Goal: Task Accomplishment & Management: Use online tool/utility

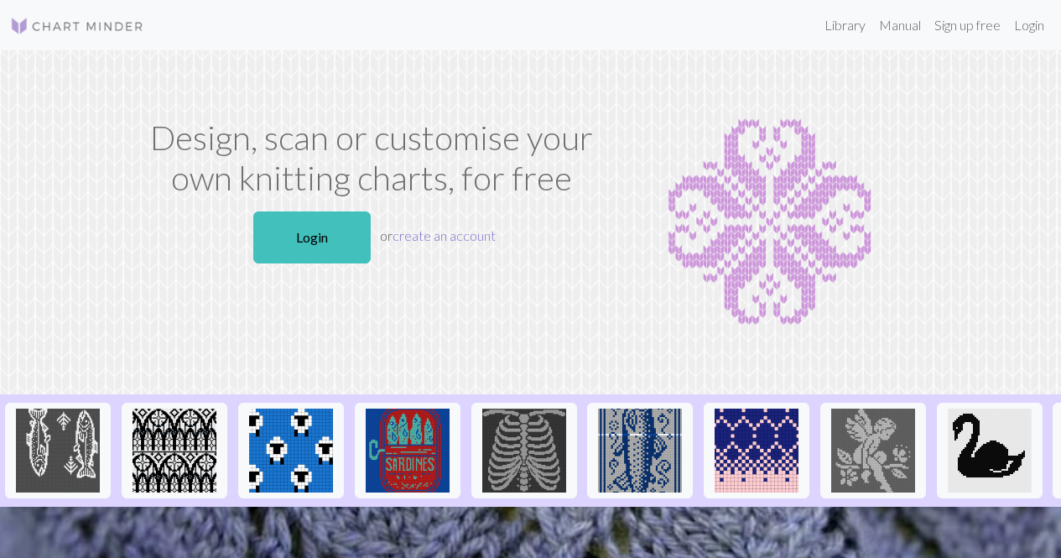
click at [439, 236] on link "create an account" at bounding box center [443, 235] width 103 height 16
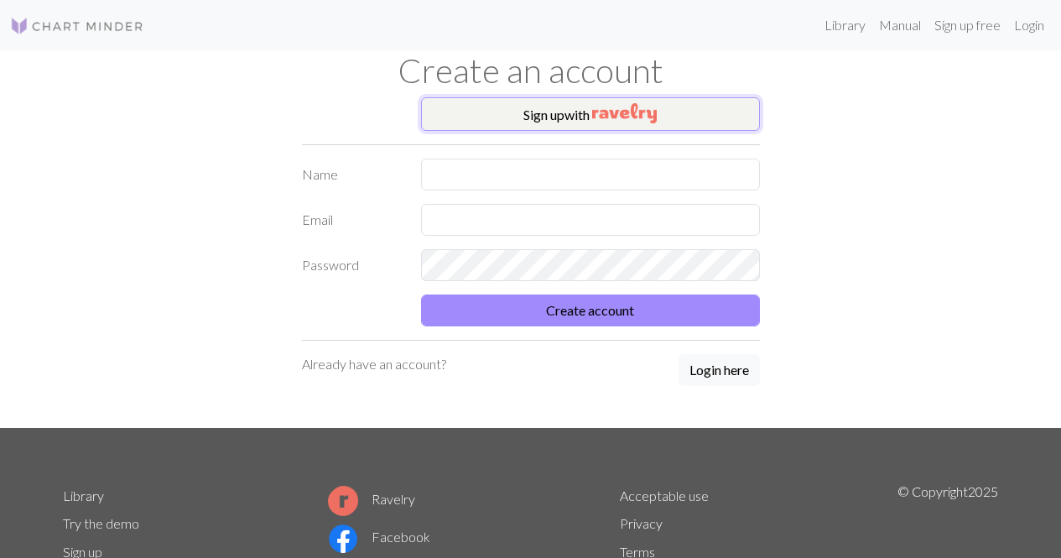
click at [646, 106] on img "button" at bounding box center [624, 113] width 65 height 20
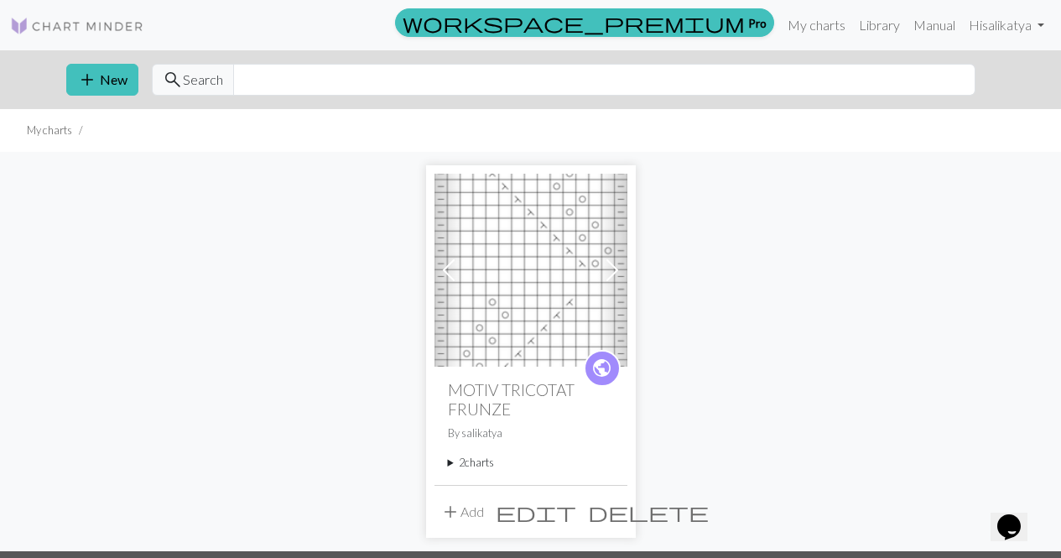
click at [573, 512] on span "edit" at bounding box center [536, 511] width 81 height 23
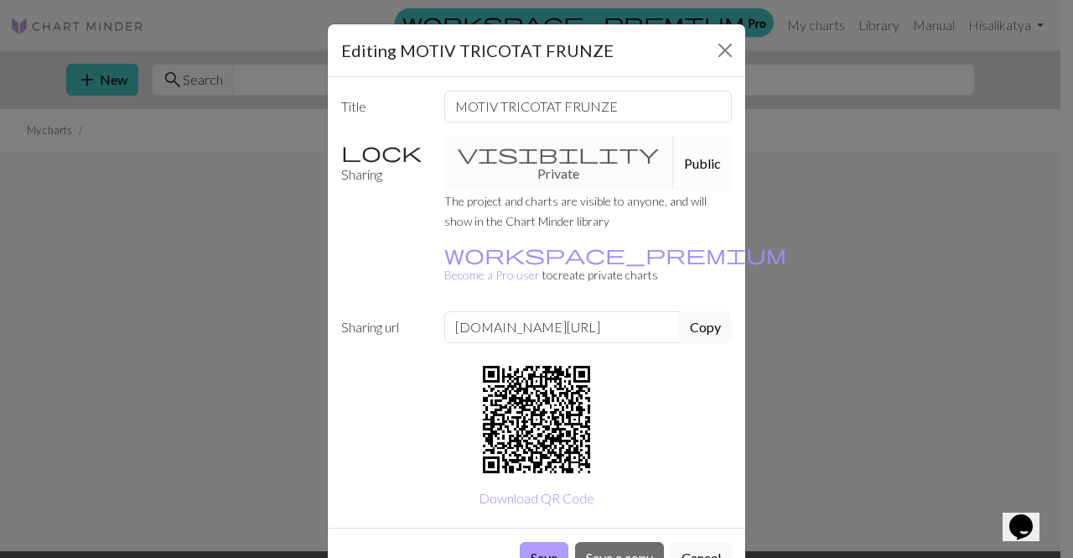
click at [536, 542] on button "Save" at bounding box center [544, 558] width 49 height 32
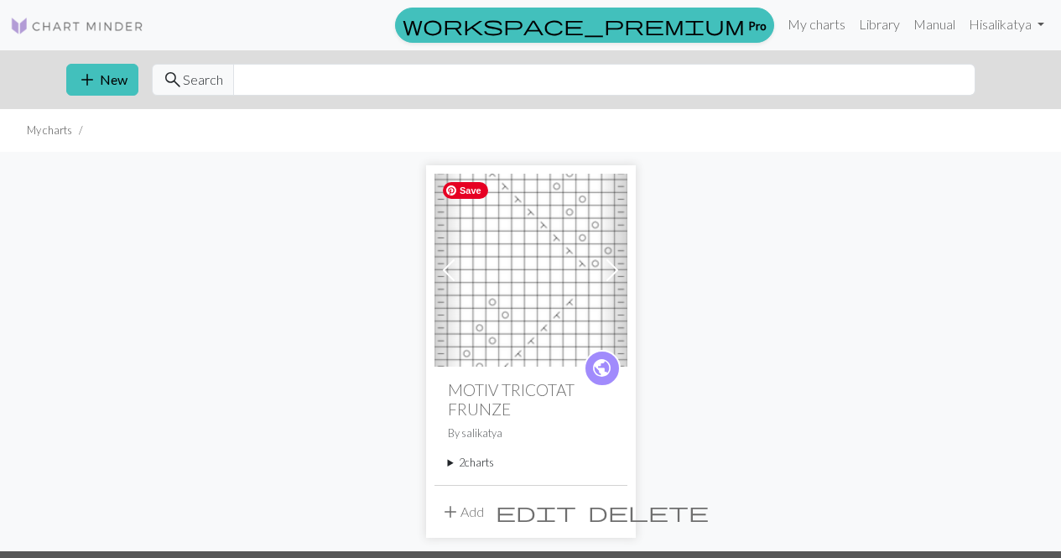
click at [569, 259] on img at bounding box center [530, 270] width 193 height 193
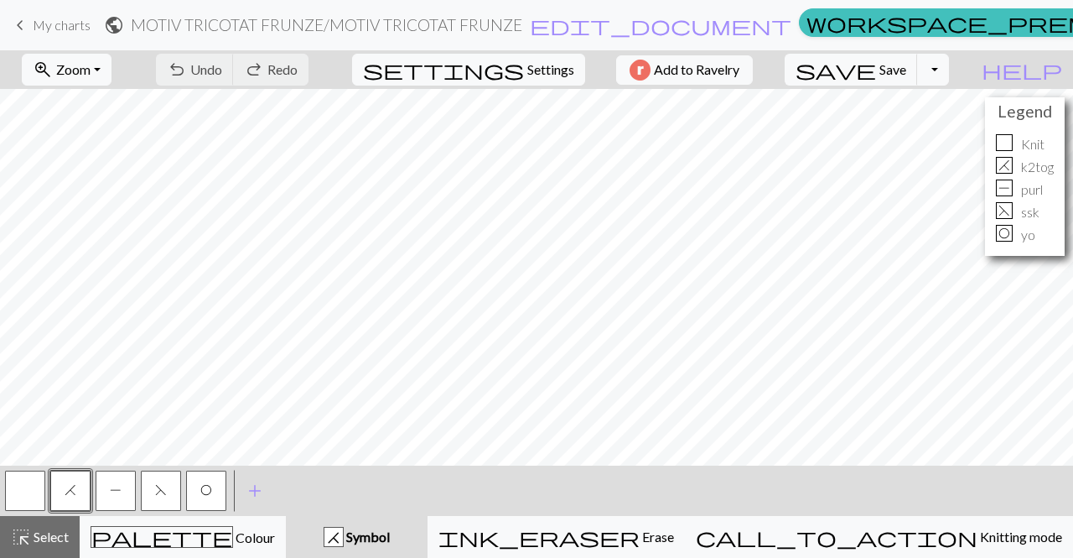
click at [30, 22] on link "keyboard_arrow_left My charts" at bounding box center [50, 25] width 81 height 29
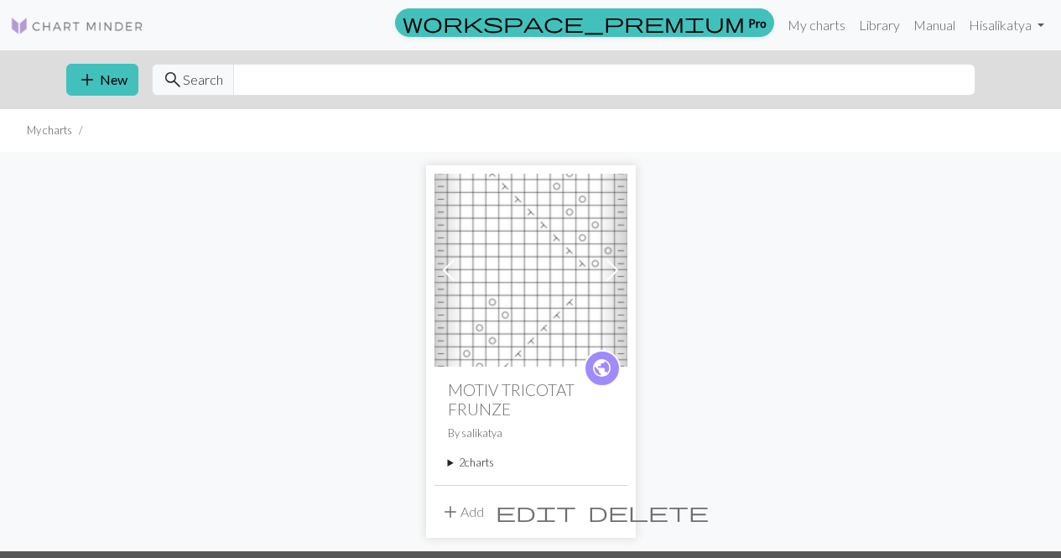
click at [609, 269] on span at bounding box center [612, 270] width 27 height 27
click at [524, 176] on img at bounding box center [530, 270] width 193 height 193
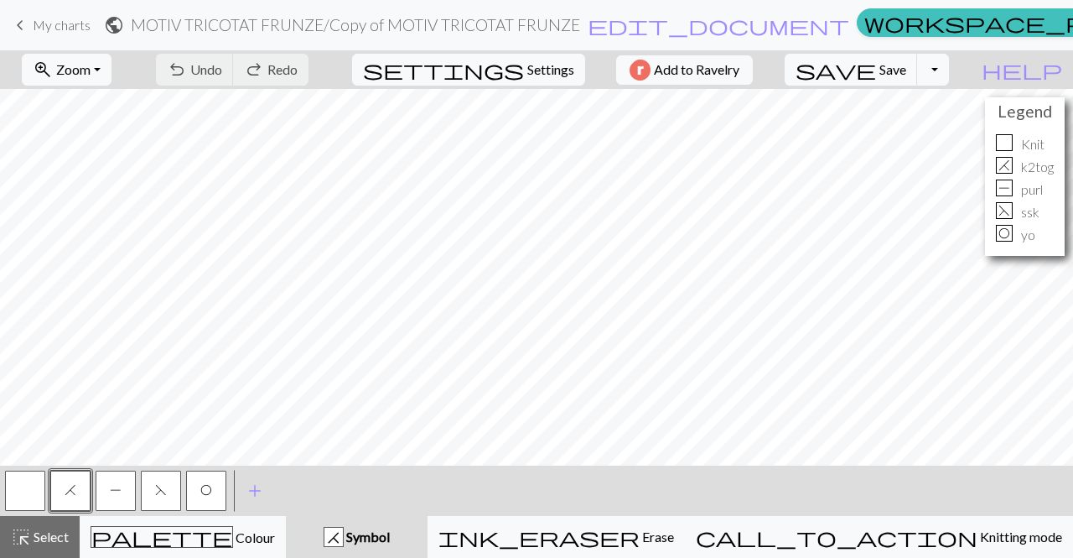
click at [16, 27] on span "keyboard_arrow_left" at bounding box center [20, 24] width 20 height 23
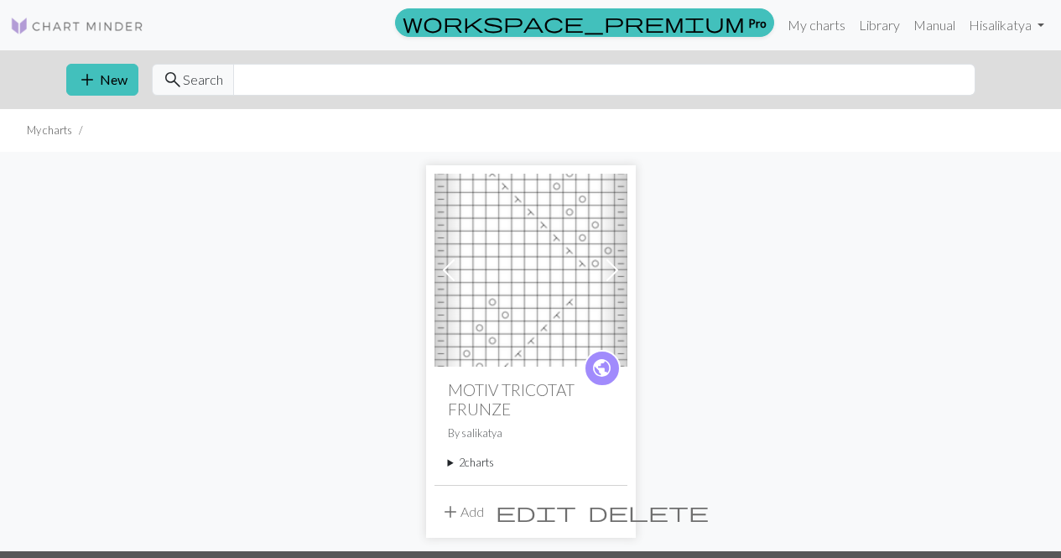
click at [481, 464] on summary "2 charts" at bounding box center [531, 463] width 166 height 16
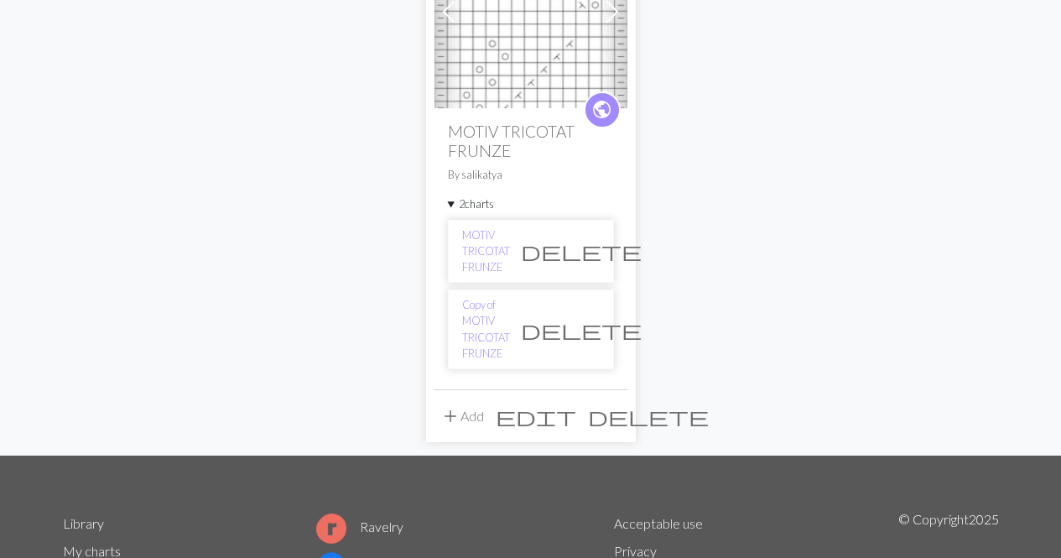
scroll to position [261, 0]
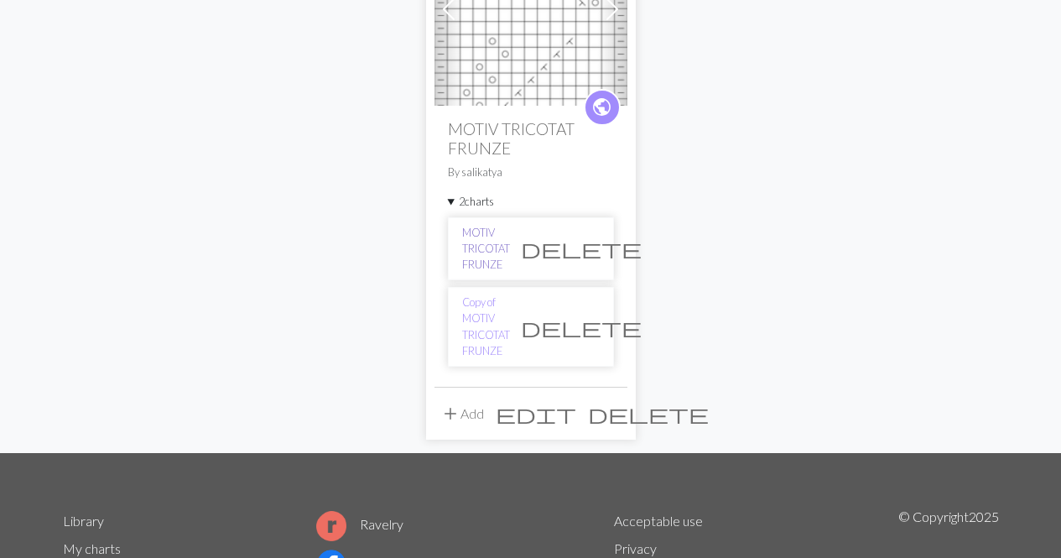
click at [491, 237] on link "MOTIV TRICOTAT FRUNZE" at bounding box center [486, 249] width 48 height 49
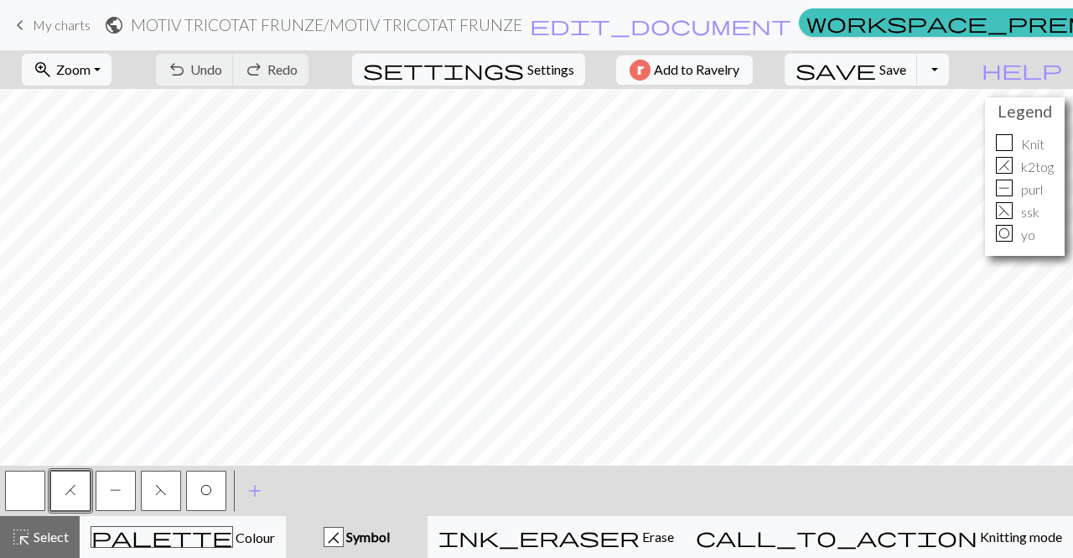
click at [1034, 157] on p "k2tog" at bounding box center [1037, 167] width 33 height 20
click at [25, 484] on button "button" at bounding box center [25, 490] width 40 height 40
click at [21, 482] on button "button" at bounding box center [25, 490] width 40 height 40
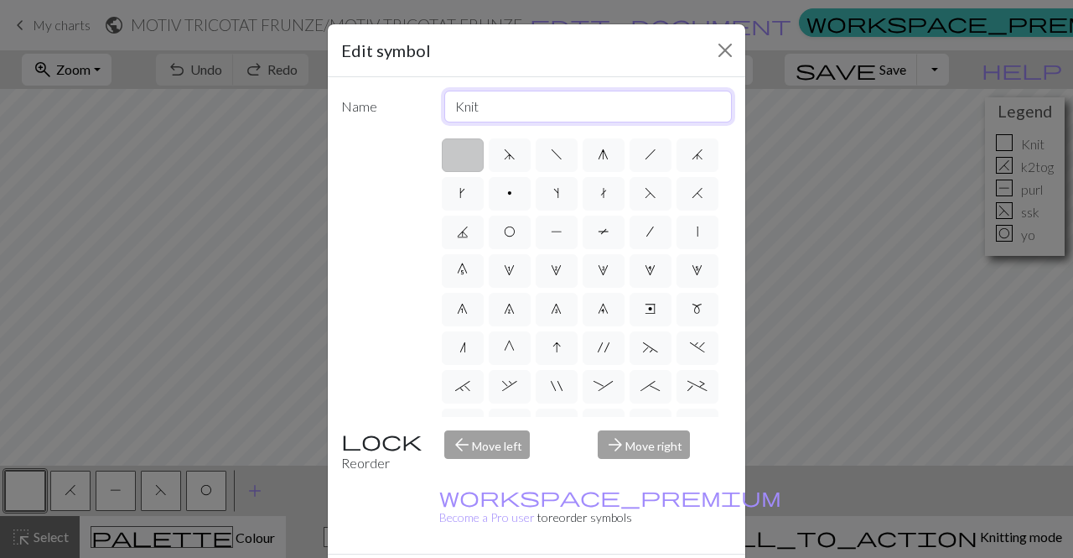
click at [480, 114] on input "Knit" at bounding box center [588, 107] width 288 height 32
type input "K"
type input "Ochi față"
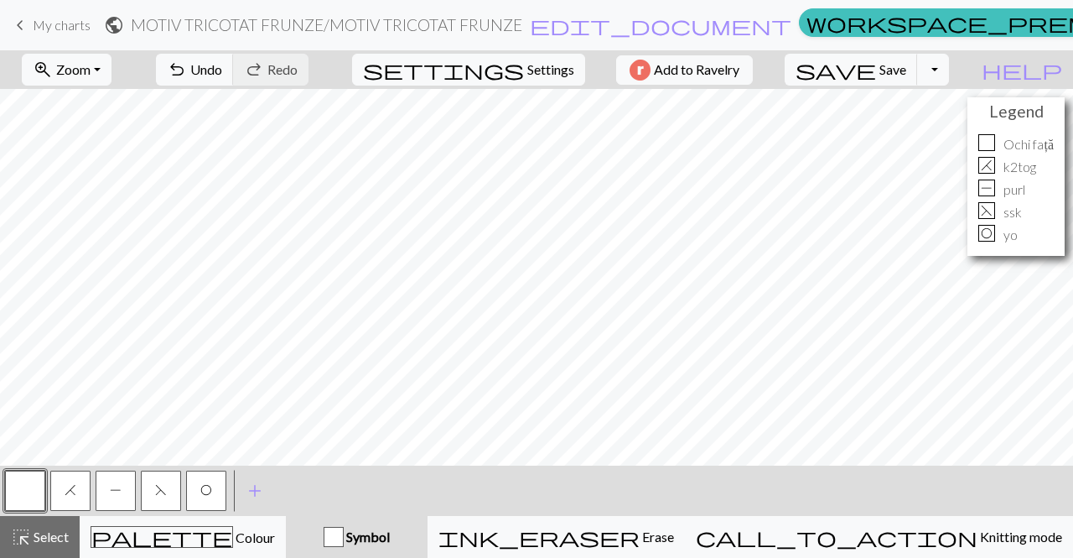
click at [75, 496] on span "H" at bounding box center [71, 489] width 12 height 13
click at [75, 487] on span "H" at bounding box center [71, 489] width 12 height 13
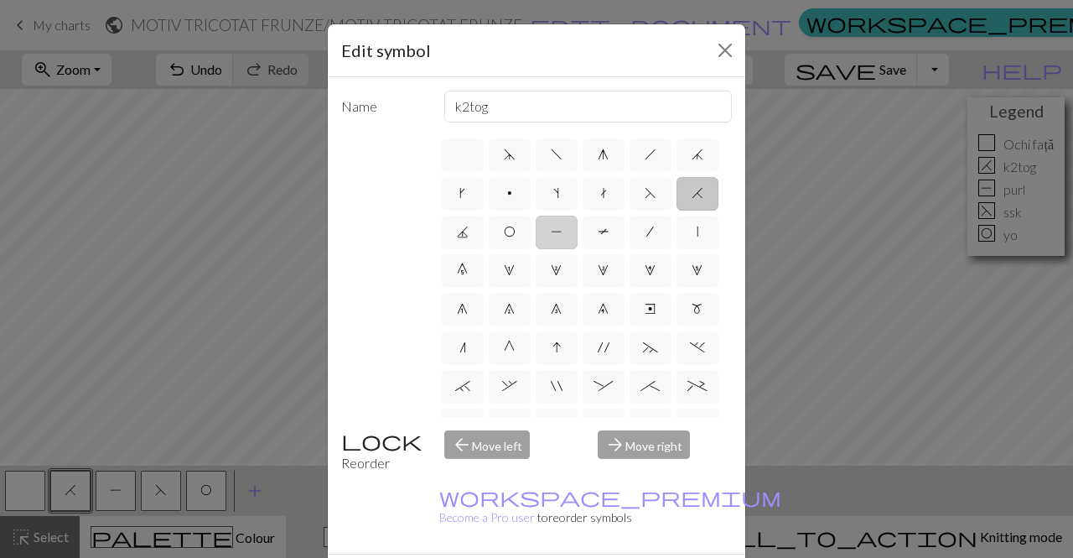
click at [563, 228] on span "P" at bounding box center [557, 231] width 12 height 13
click at [562, 228] on input "P" at bounding box center [556, 226] width 11 height 11
radio input "true"
click at [506, 106] on input "purl" at bounding box center [588, 107] width 288 height 32
type input "p"
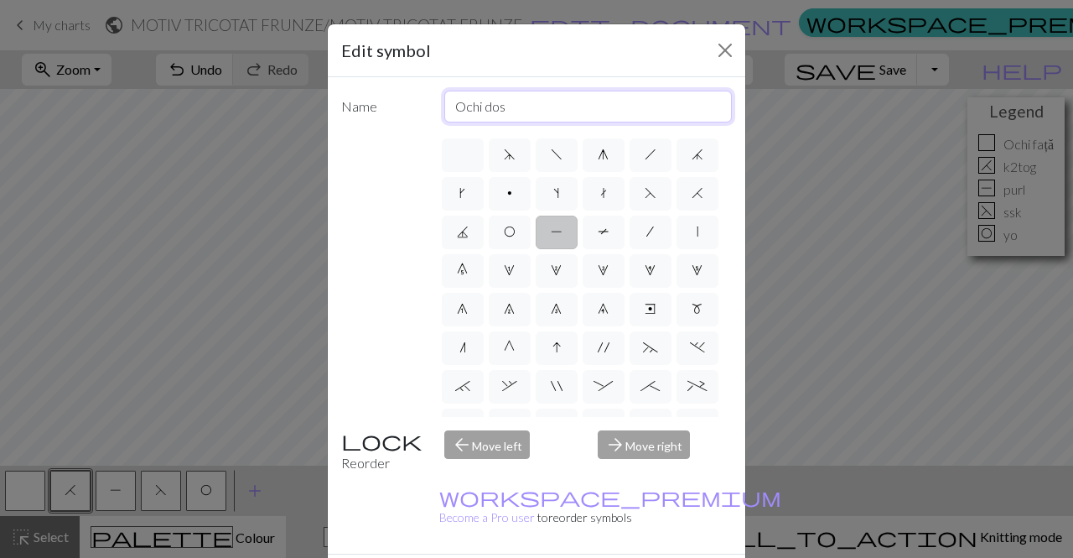
type input "Ochi dos"
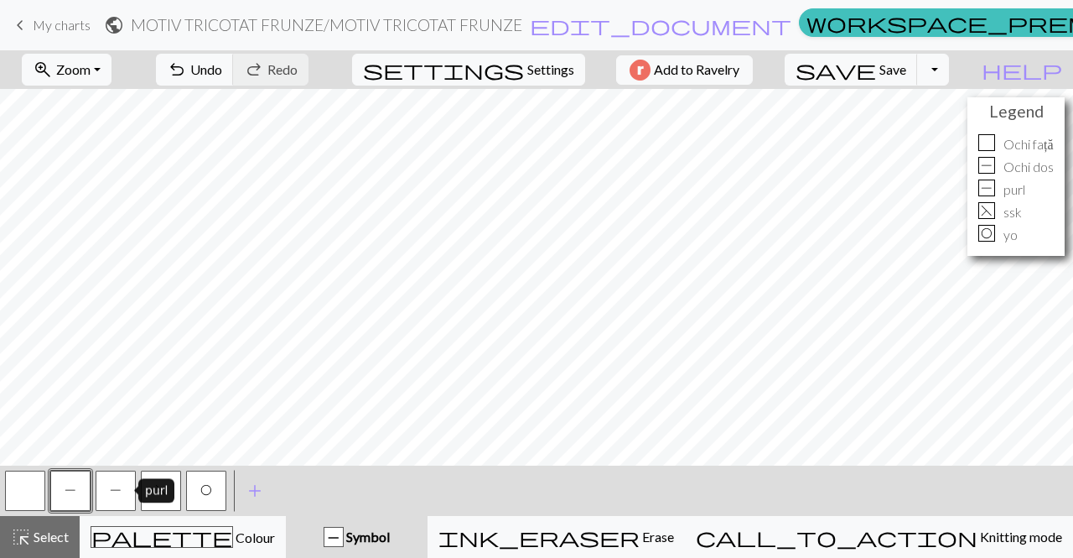
click at [122, 486] on button "P" at bounding box center [116, 490] width 40 height 40
click at [103, 484] on button "P" at bounding box center [116, 490] width 40 height 40
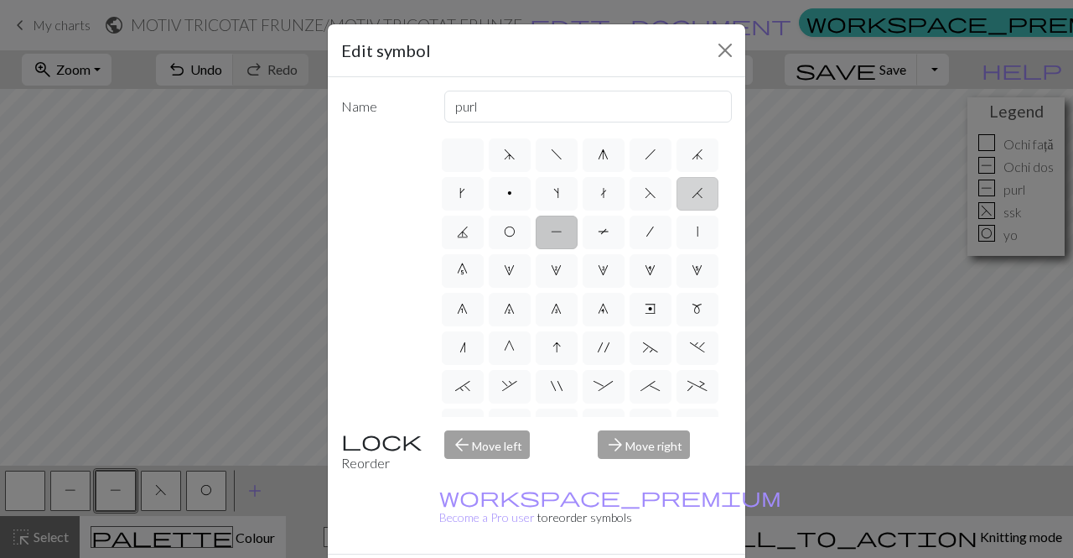
click at [677, 210] on label "H" at bounding box center [698, 194] width 42 height 34
click at [692, 194] on input "H" at bounding box center [697, 188] width 11 height 11
radio input "true"
click at [506, 100] on input "k2tog" at bounding box center [588, 107] width 288 height 32
type input "k"
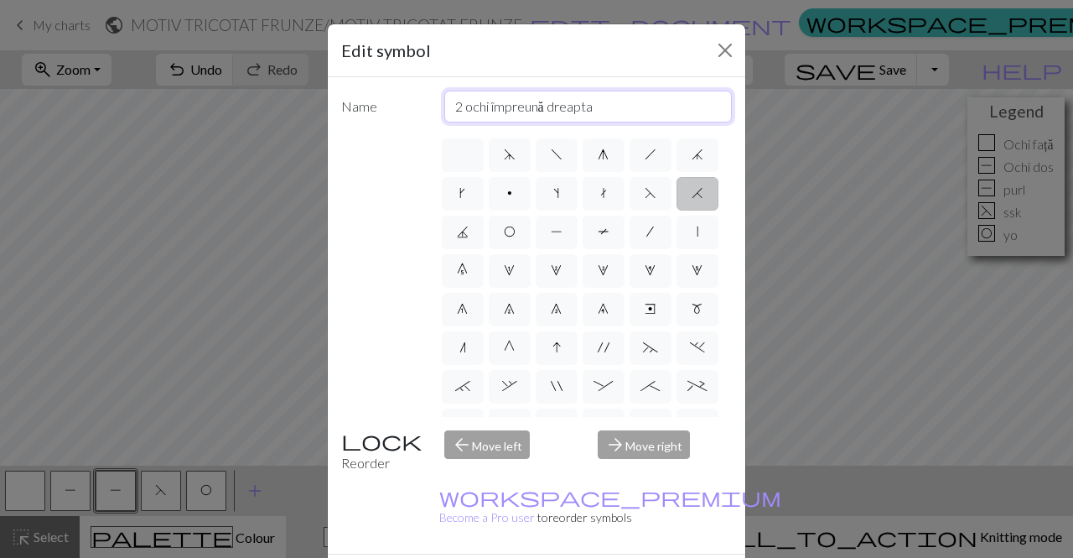
type input "2 ochi împreună dreapta"
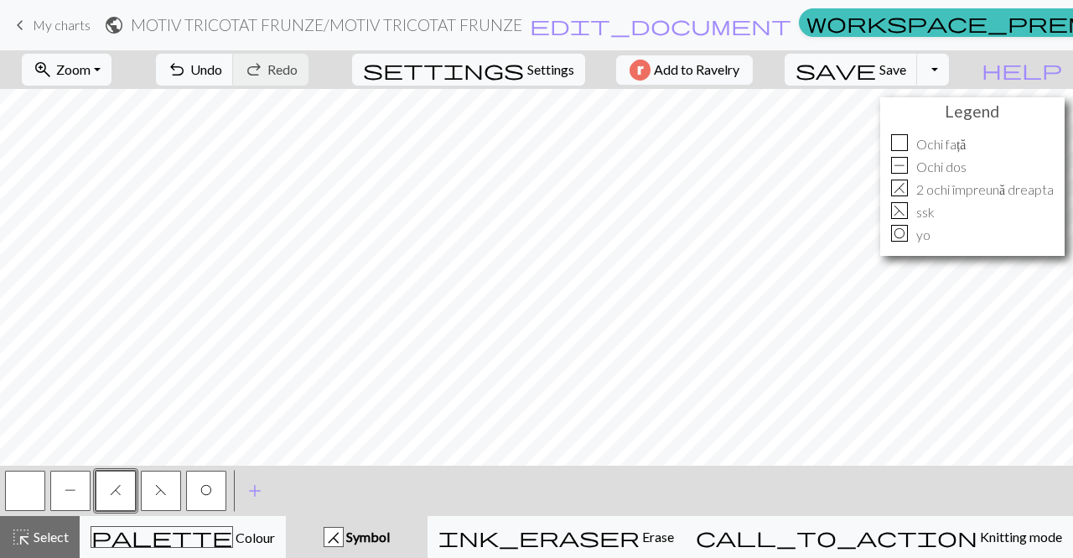
click at [164, 485] on span "F" at bounding box center [161, 489] width 12 height 13
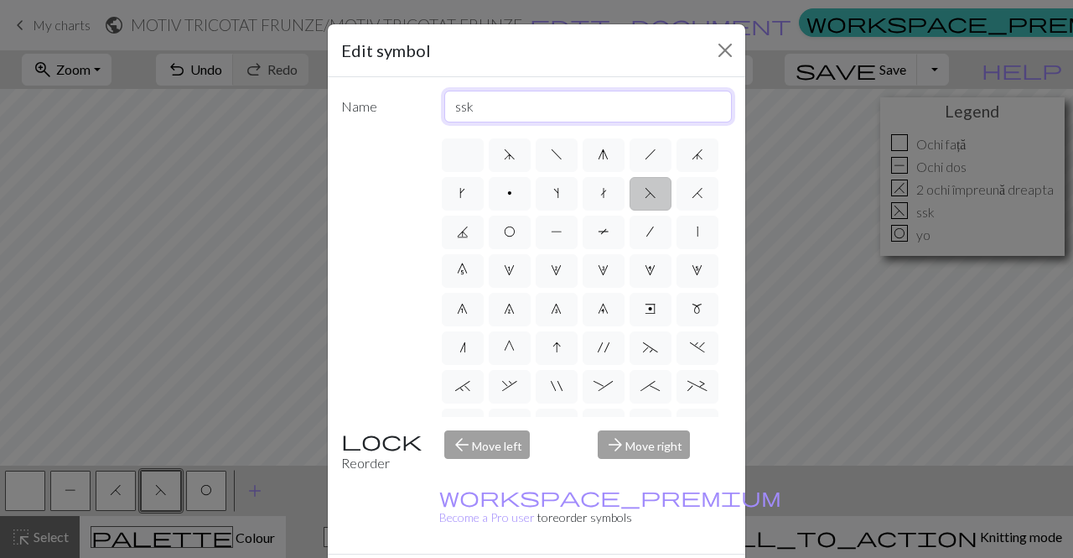
click at [475, 117] on input "ssk" at bounding box center [588, 107] width 288 height 32
type input "s"
type input "2 ochi împreună [PERSON_NAME]"
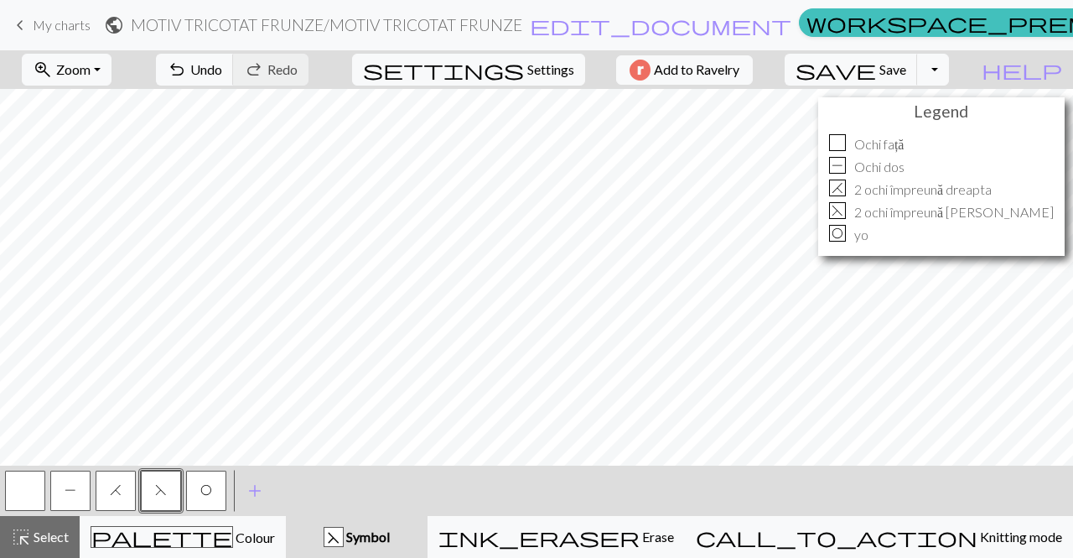
click at [208, 489] on span "O" at bounding box center [206, 489] width 12 height 13
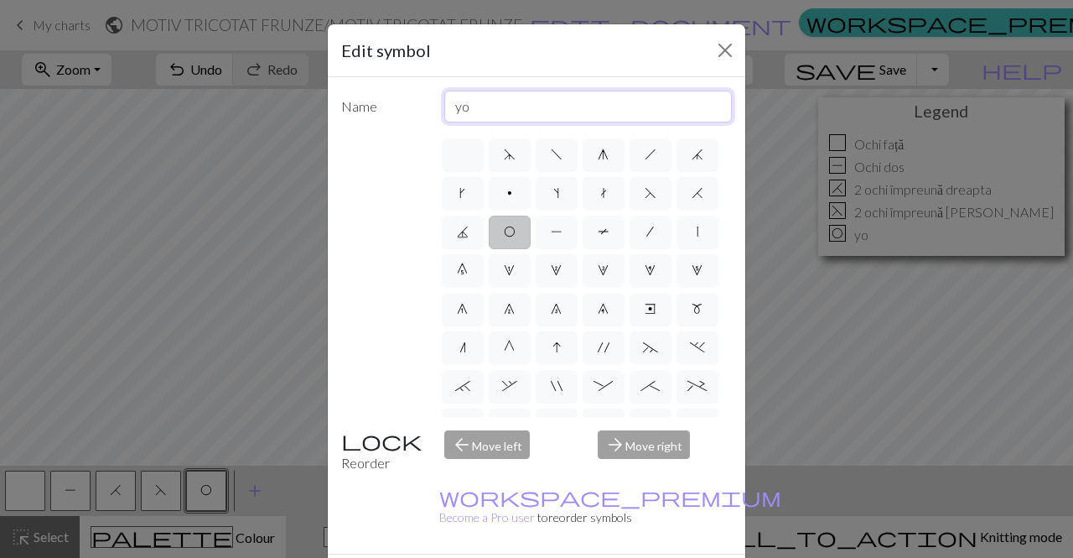
click at [471, 112] on input "yo" at bounding box center [588, 107] width 288 height 32
type input "y"
type input "Jeteu"
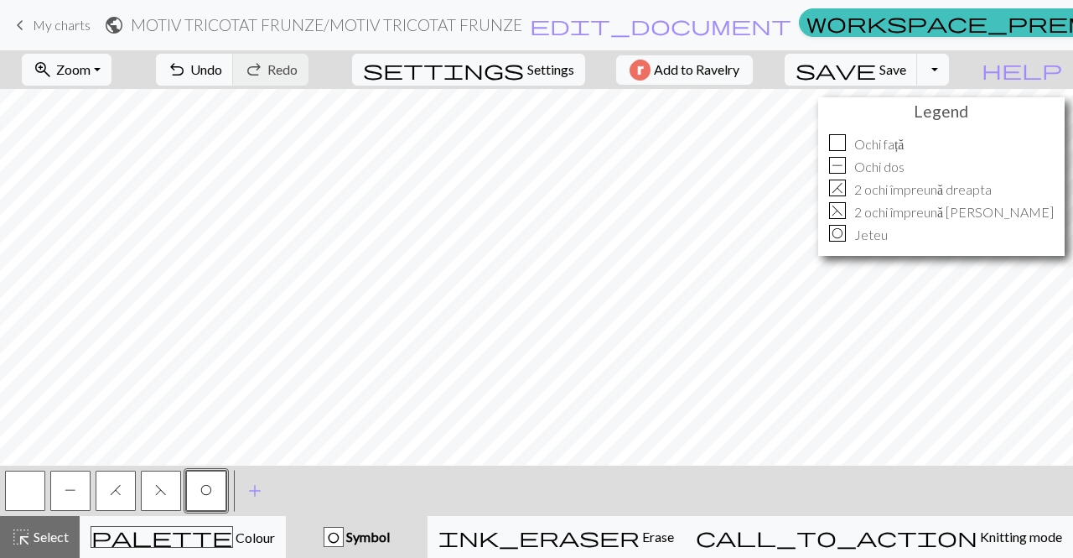
click at [70, 496] on button "P" at bounding box center [70, 490] width 40 height 40
click at [159, 491] on span "F" at bounding box center [161, 489] width 12 height 13
click at [101, 486] on button "H" at bounding box center [116, 490] width 40 height 40
click at [555, 64] on span "Settings" at bounding box center [550, 70] width 47 height 20
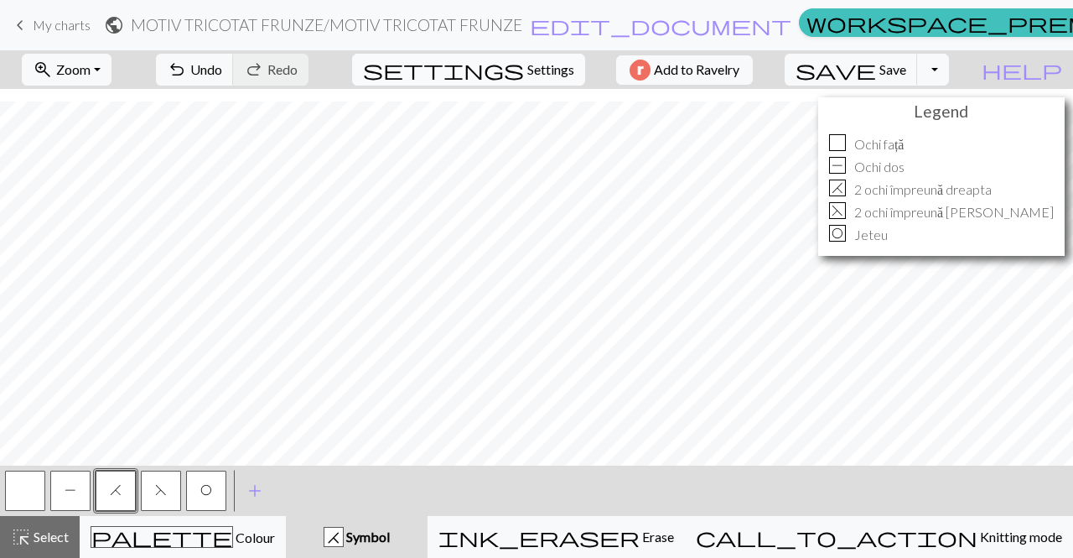
select select "aran"
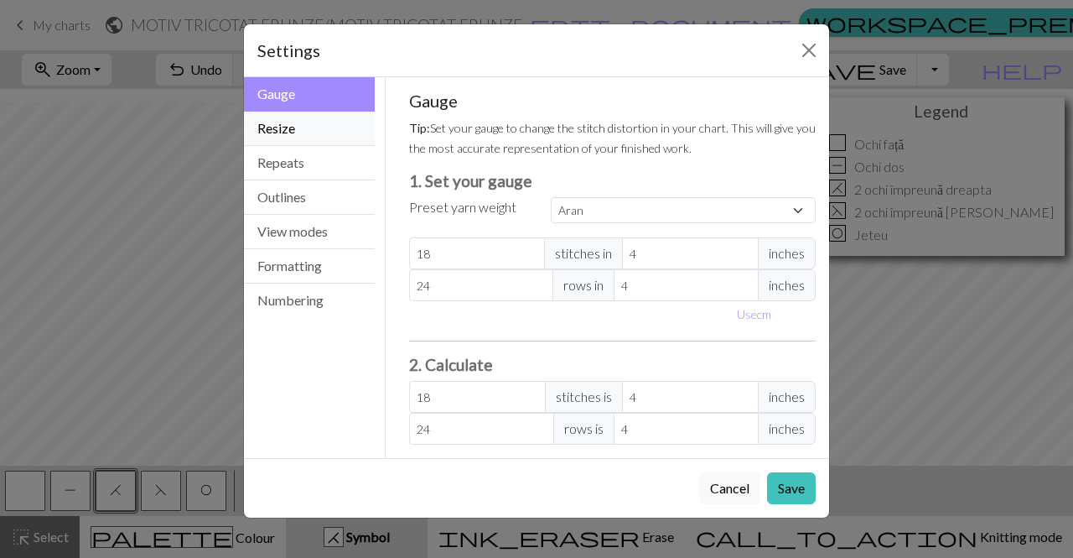
click at [333, 136] on button "Resize" at bounding box center [309, 129] width 131 height 34
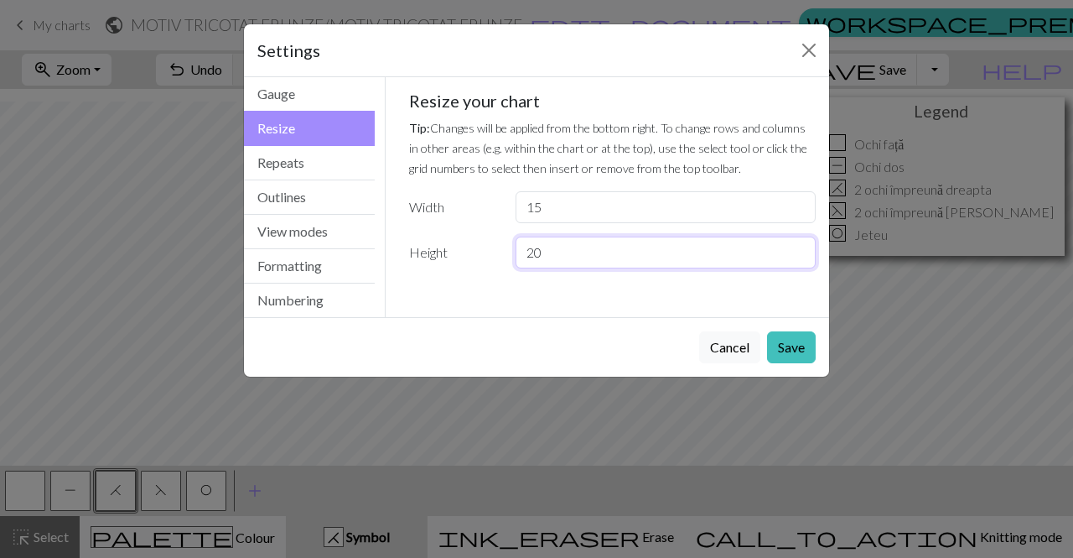
click at [560, 253] on input "20" at bounding box center [666, 252] width 300 height 32
type input "2"
type input "40"
click at [803, 351] on button "Save" at bounding box center [791, 347] width 49 height 32
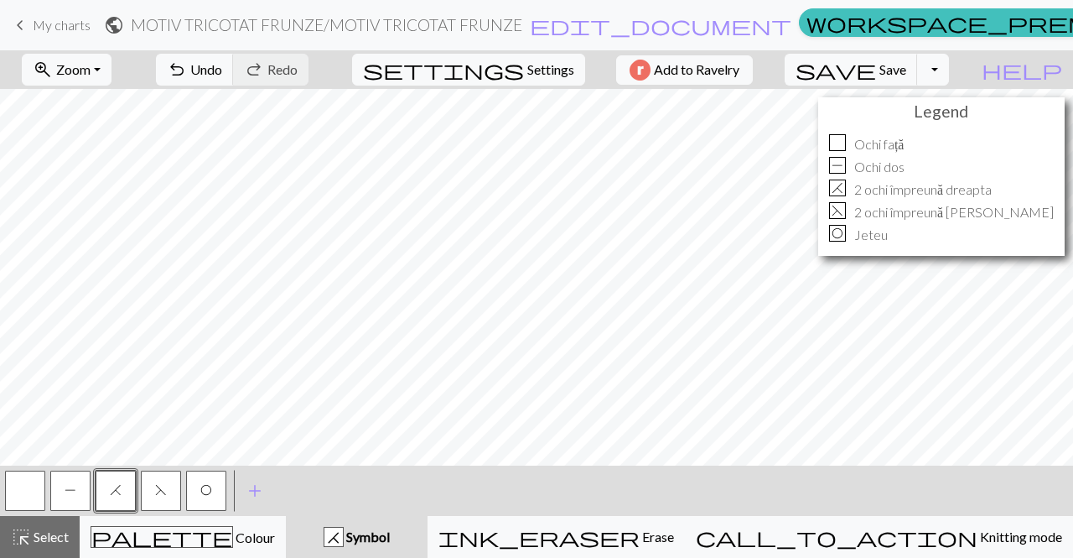
scroll to position [0, 0]
click at [538, 81] on button "settings Settings" at bounding box center [468, 70] width 233 height 32
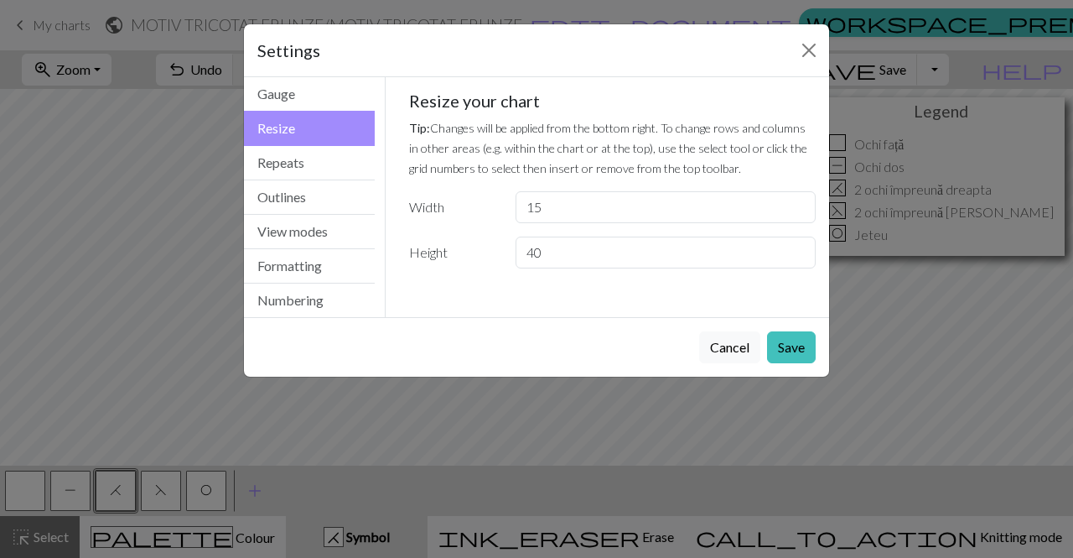
click at [396, 171] on div "Gauge Tip: Set your gauge to change the stitch distortion in your chart. This w…" at bounding box center [613, 186] width 434 height 218
click at [342, 231] on button "View modes" at bounding box center [309, 232] width 131 height 34
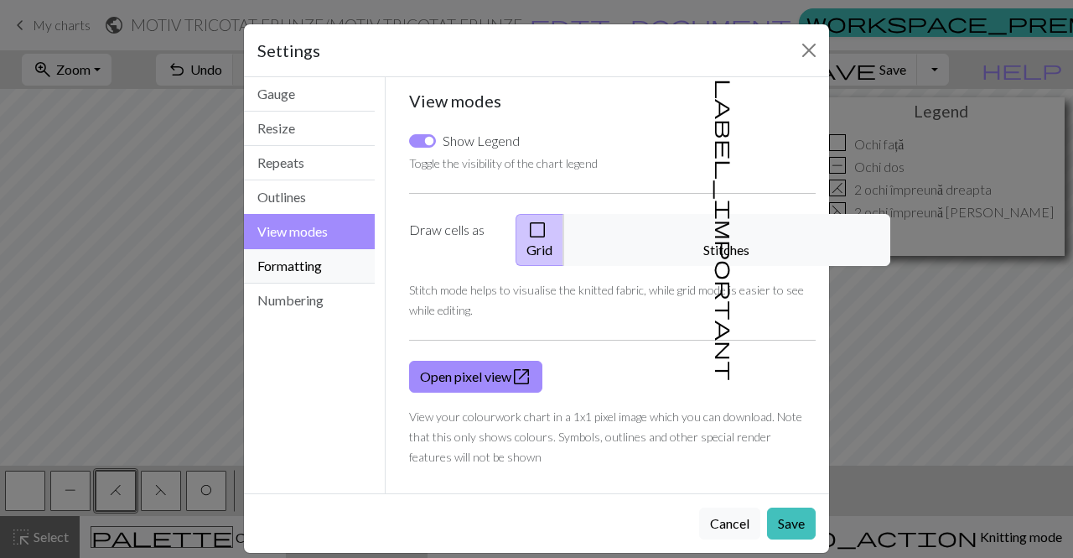
click at [332, 269] on button "Formatting" at bounding box center [309, 266] width 131 height 34
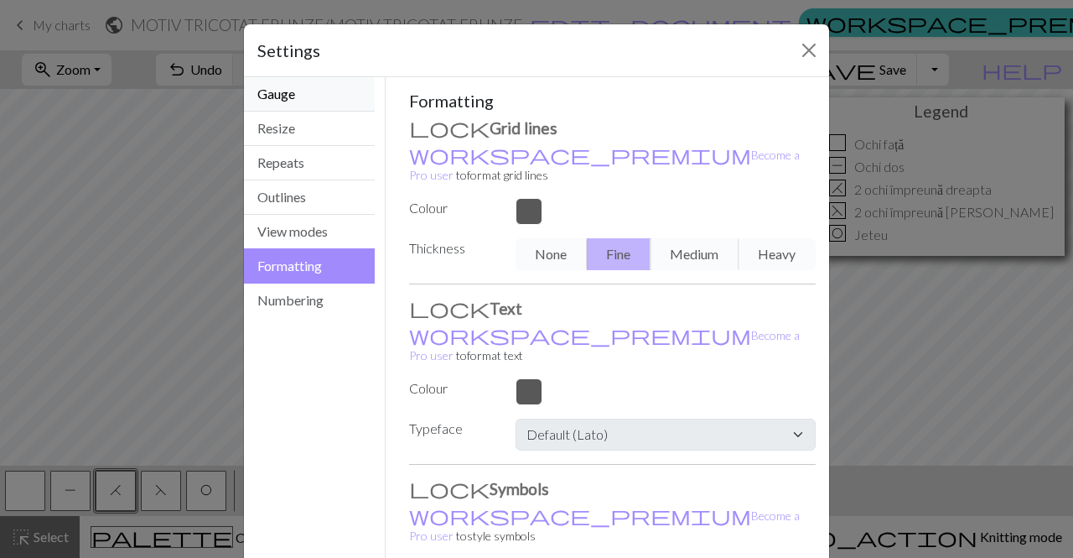
click at [319, 100] on button "Gauge" at bounding box center [309, 94] width 131 height 34
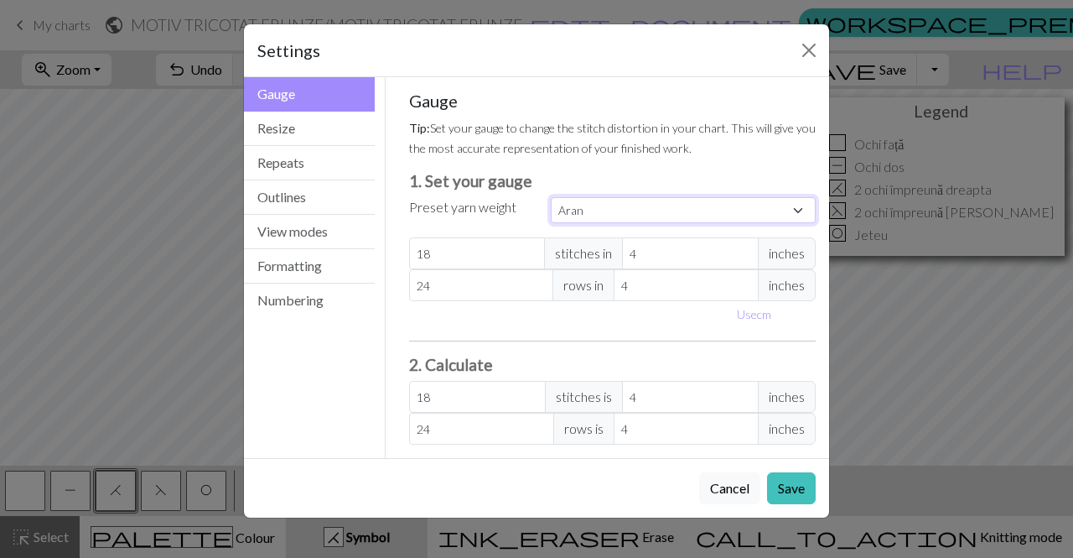
click at [803, 208] on select "Custom Square Lace Light Fingering Fingering Sport Double knit Worsted Aran Bul…" at bounding box center [683, 210] width 265 height 26
select select "lace"
click at [551, 197] on select "Custom Square Lace Light Fingering Fingering Sport Double knit Worsted Aran Bul…" at bounding box center [683, 210] width 265 height 26
type input "32"
type input "40"
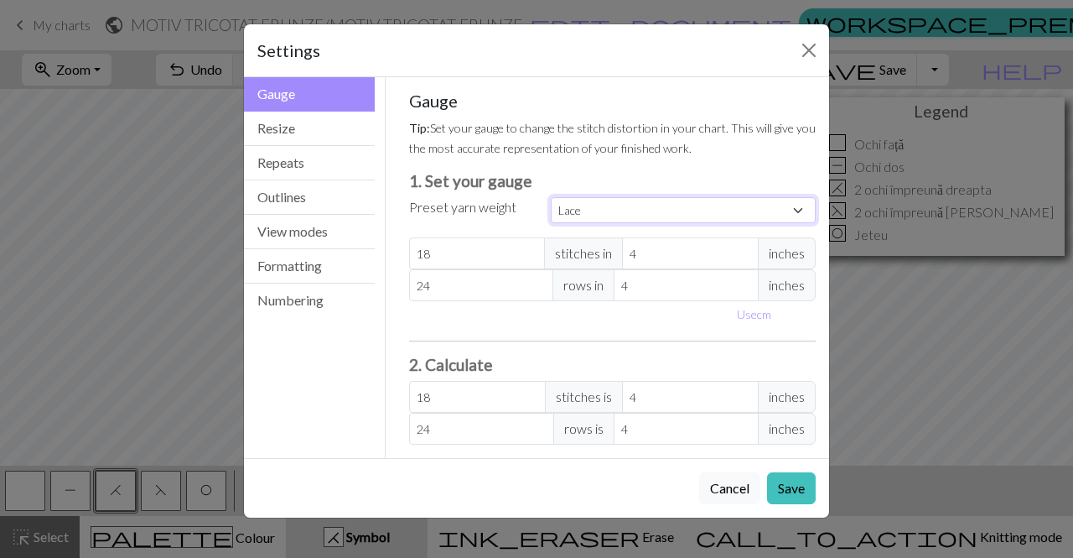
type input "32"
type input "40"
click at [797, 488] on button "Save" at bounding box center [791, 488] width 49 height 32
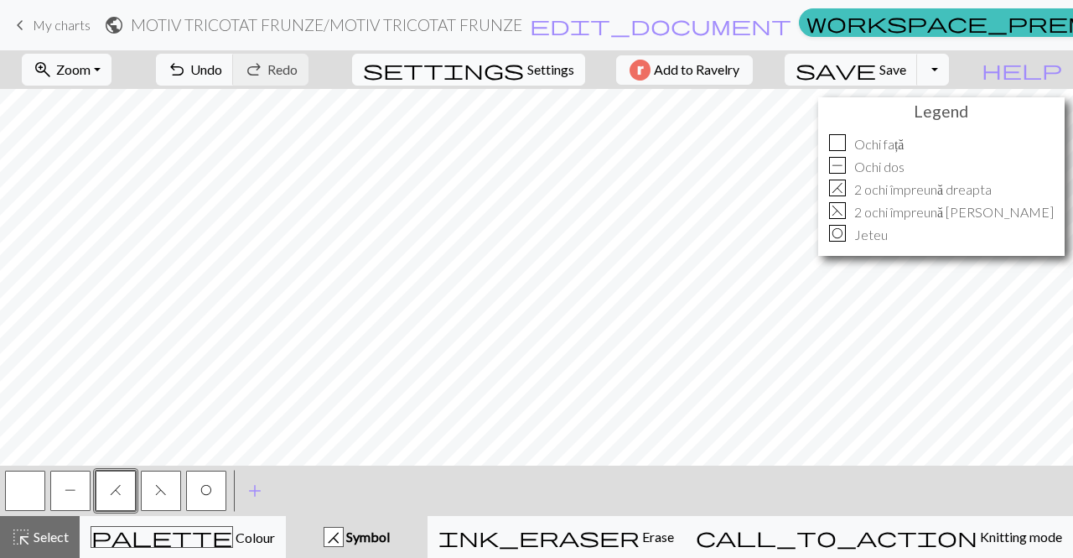
click at [530, 65] on span "Settings" at bounding box center [550, 70] width 47 height 20
select select "lace"
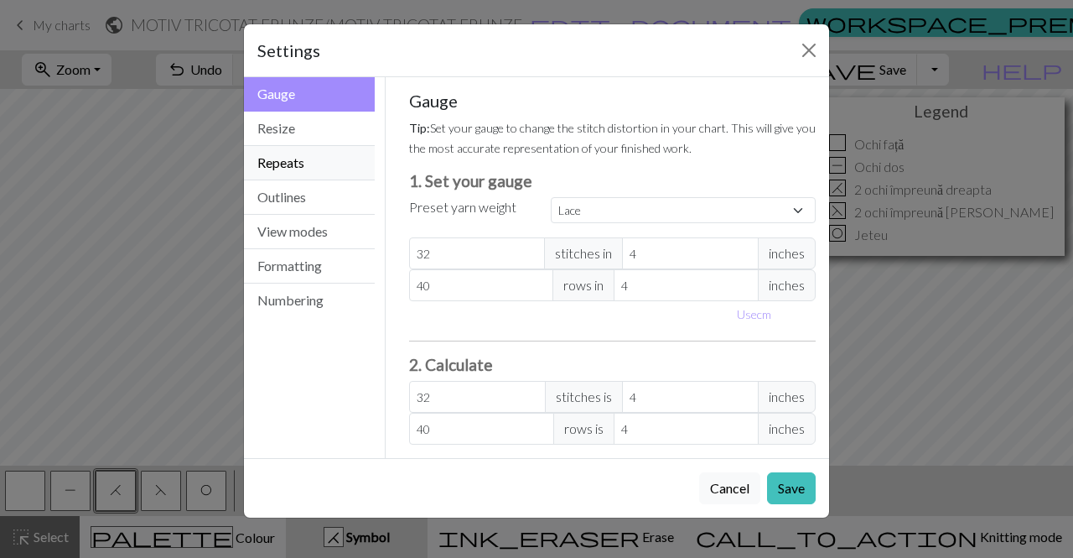
click at [302, 165] on button "Repeats" at bounding box center [309, 163] width 131 height 34
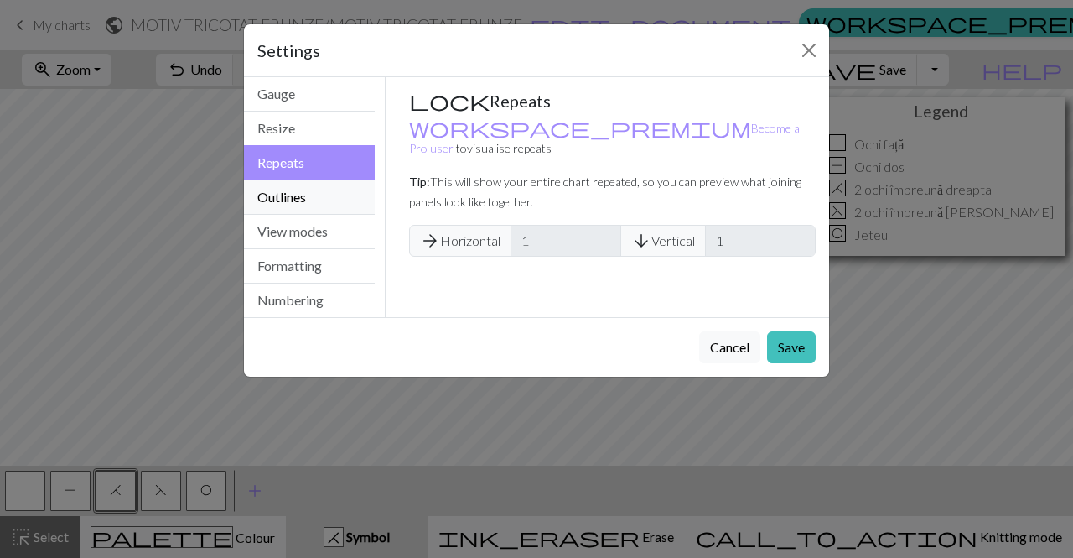
click at [320, 205] on button "Outlines" at bounding box center [309, 197] width 131 height 34
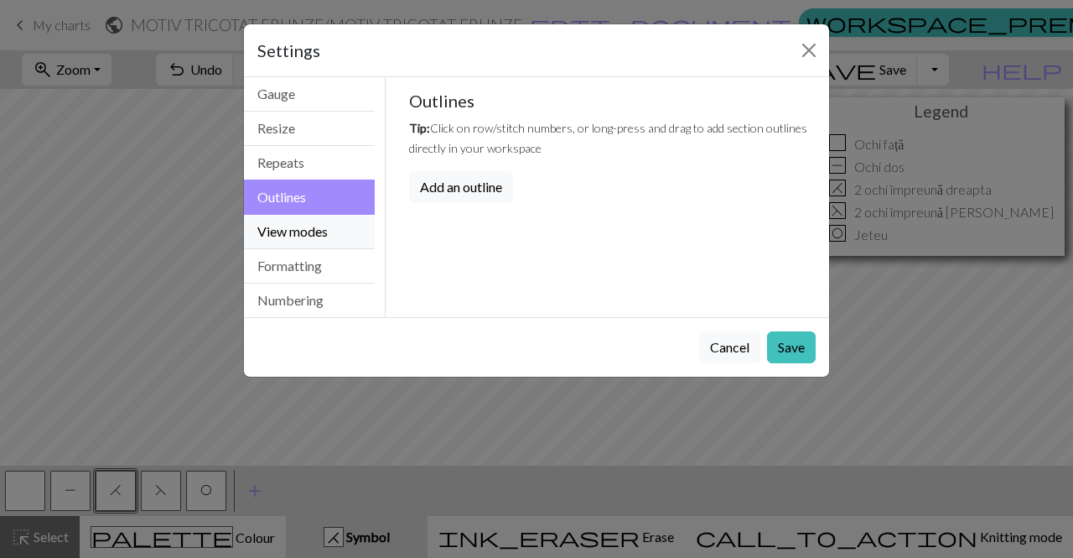
click at [325, 230] on button "View modes" at bounding box center [309, 232] width 131 height 34
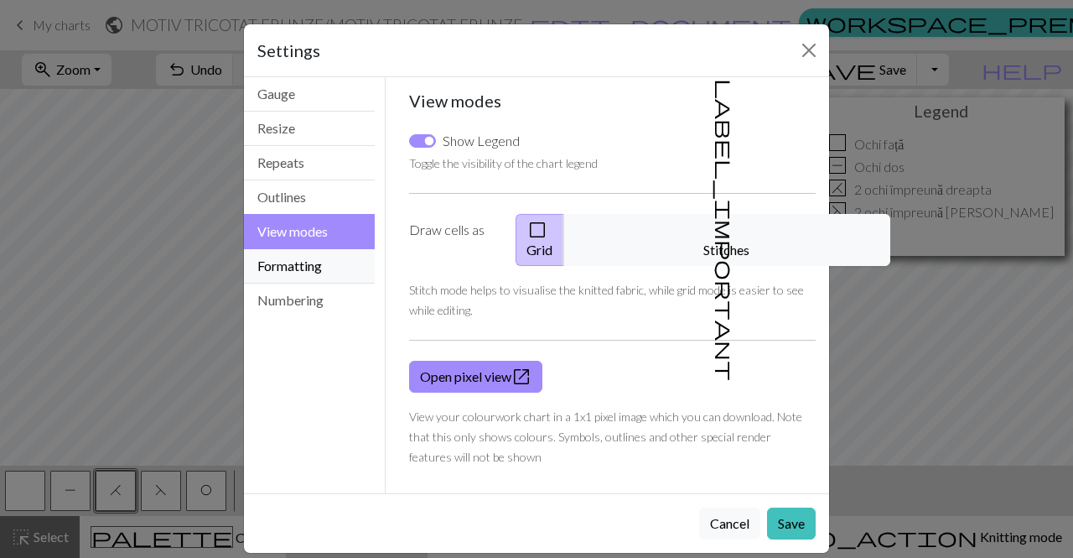
click at [327, 263] on button "Formatting" at bounding box center [309, 266] width 131 height 34
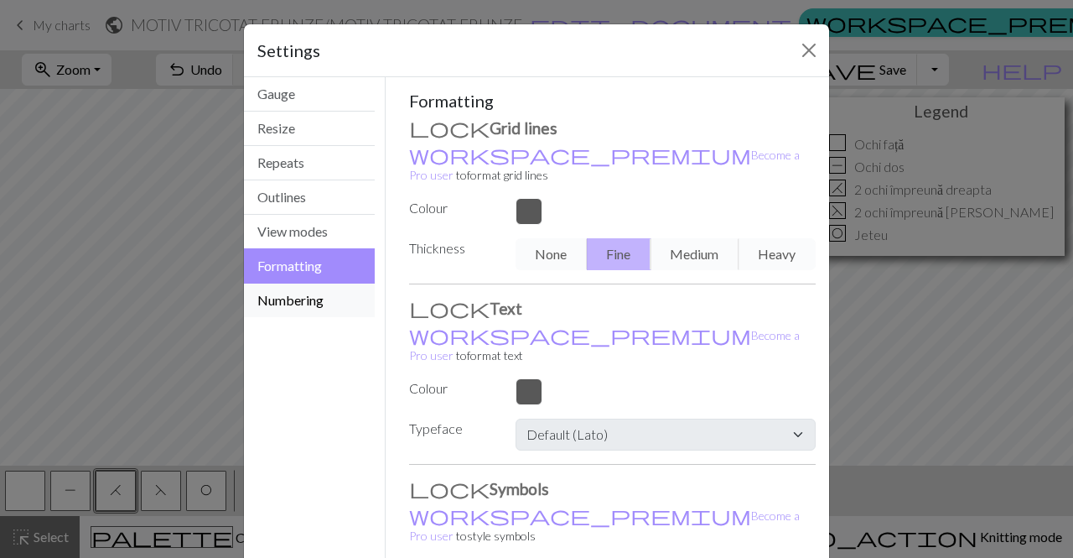
click at [340, 299] on button "Numbering" at bounding box center [309, 300] width 131 height 34
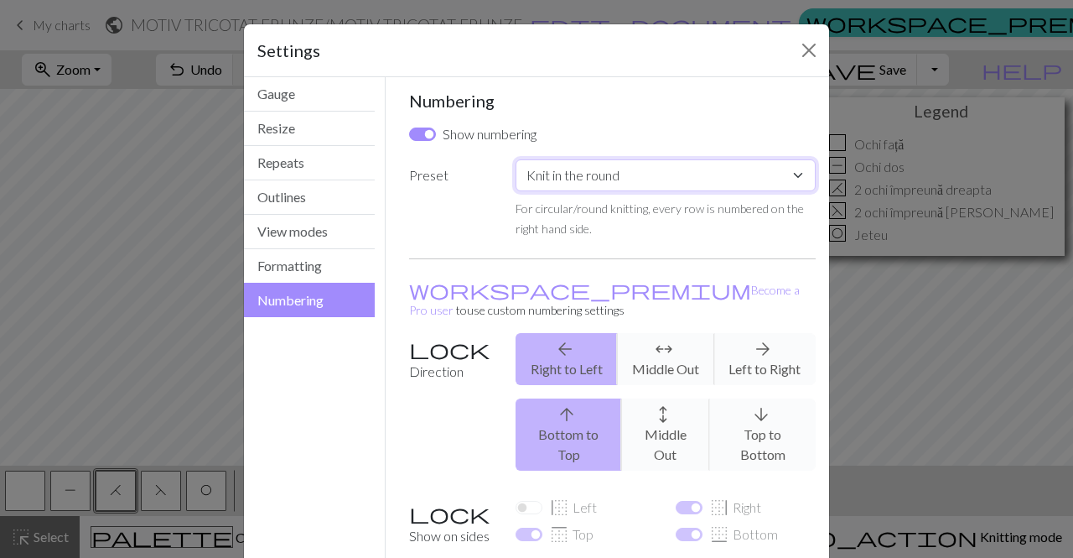
click at [687, 164] on select "Custom Knit flat Knit in the round Lace knitting Cross stitch" at bounding box center [666, 175] width 300 height 32
select select "lace"
click at [516, 159] on select "Custom Knit flat Knit in the round Lace knitting Cross stitch" at bounding box center [666, 175] width 300 height 32
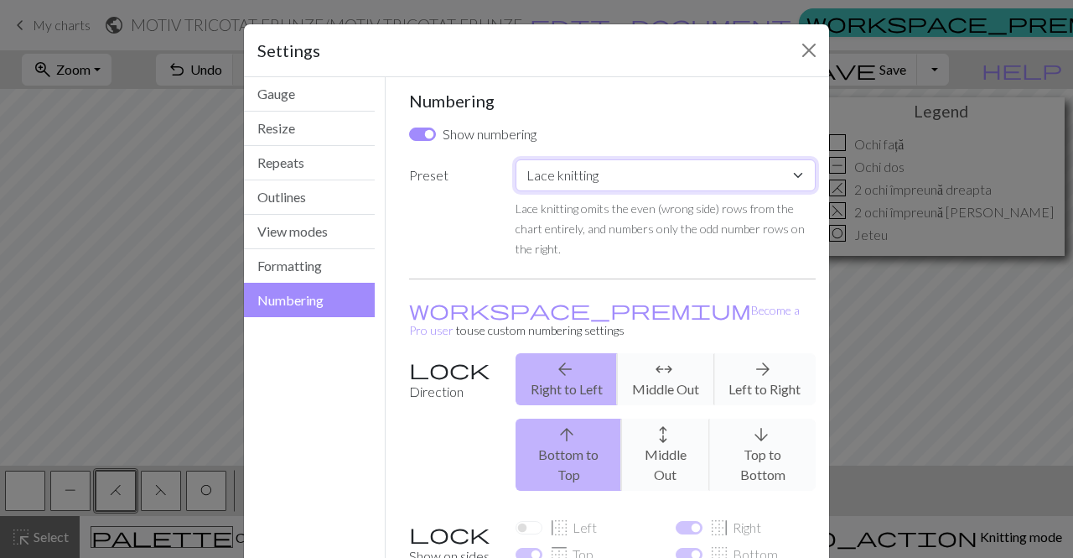
scroll to position [157, 0]
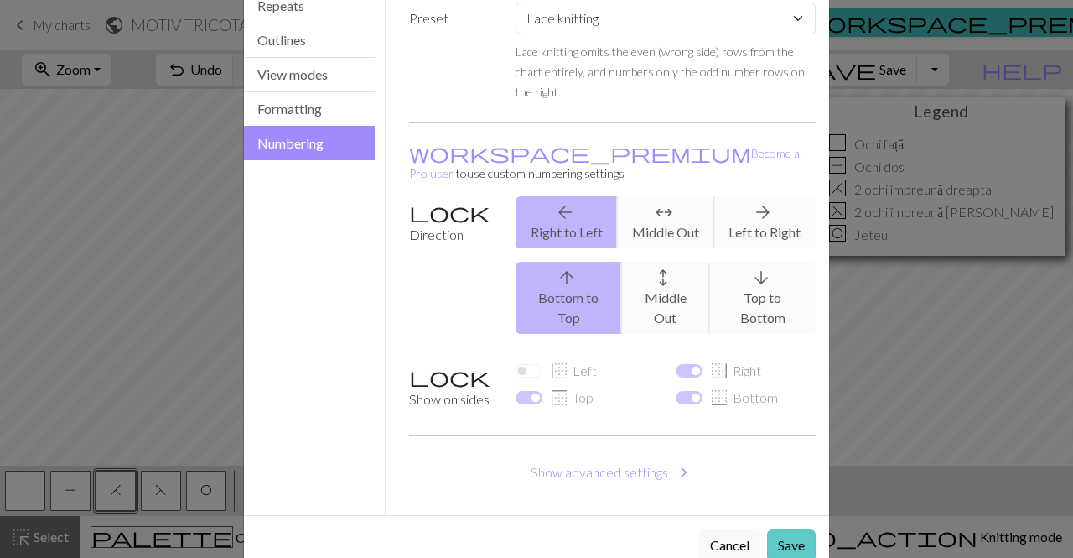
click at [792, 529] on button "Save" at bounding box center [791, 545] width 49 height 32
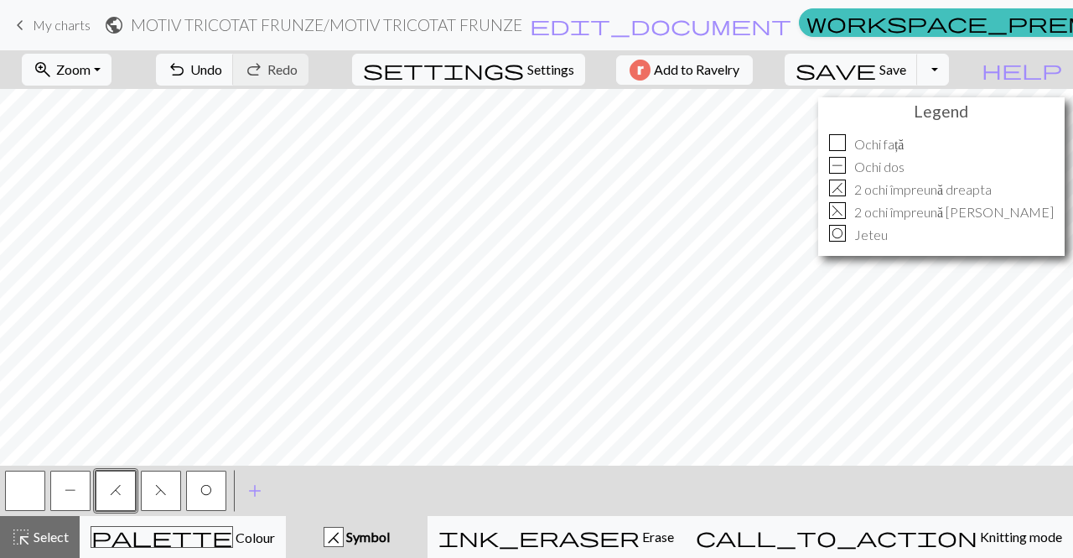
scroll to position [0, 0]
click at [531, 72] on span "Settings" at bounding box center [550, 70] width 47 height 20
select select "lace"
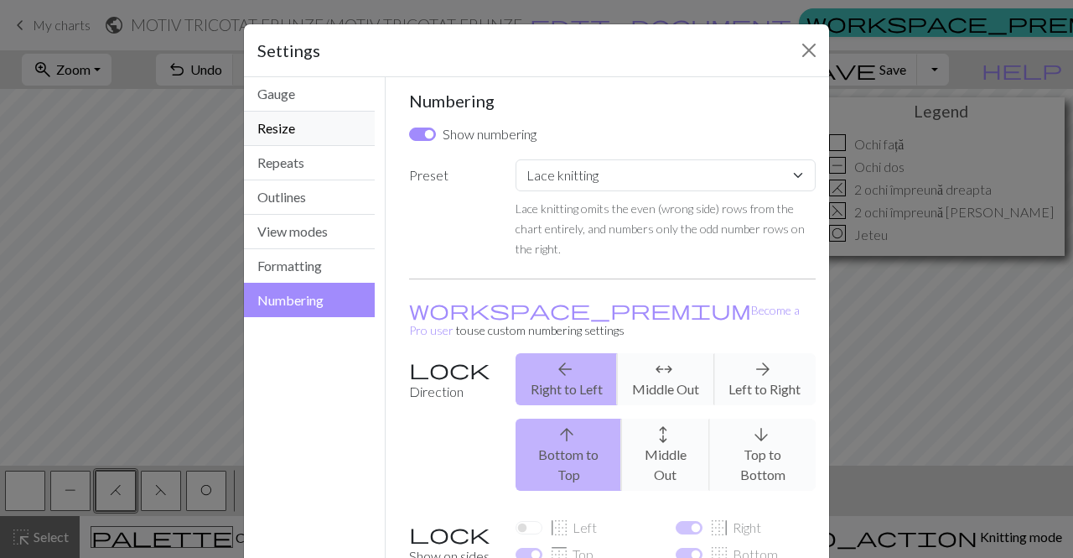
click at [338, 123] on button "Resize" at bounding box center [309, 129] width 131 height 34
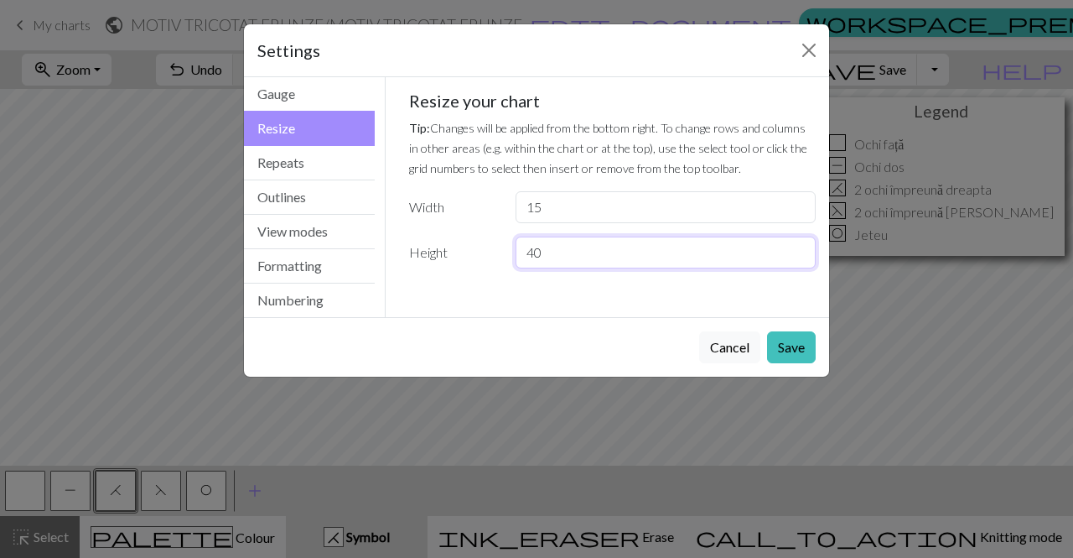
click at [573, 262] on input "40" at bounding box center [666, 252] width 300 height 32
type input "4"
type input "20"
click at [803, 347] on button "Save" at bounding box center [791, 347] width 49 height 32
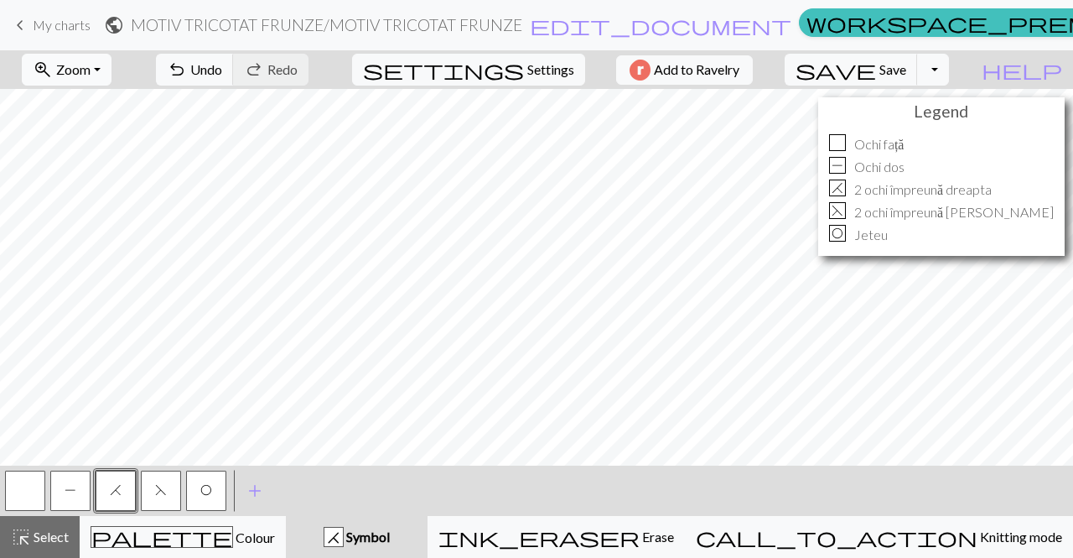
click at [112, 70] on button "zoom_in Zoom Zoom" at bounding box center [67, 70] width 90 height 32
click at [113, 133] on button "Fit width" at bounding box center [89, 133] width 132 height 27
click at [112, 75] on button "zoom_in Zoom Zoom" at bounding box center [67, 70] width 90 height 32
click at [118, 108] on button "Fit all" at bounding box center [89, 106] width 132 height 27
click at [521, 82] on button "settings Settings" at bounding box center [468, 70] width 233 height 32
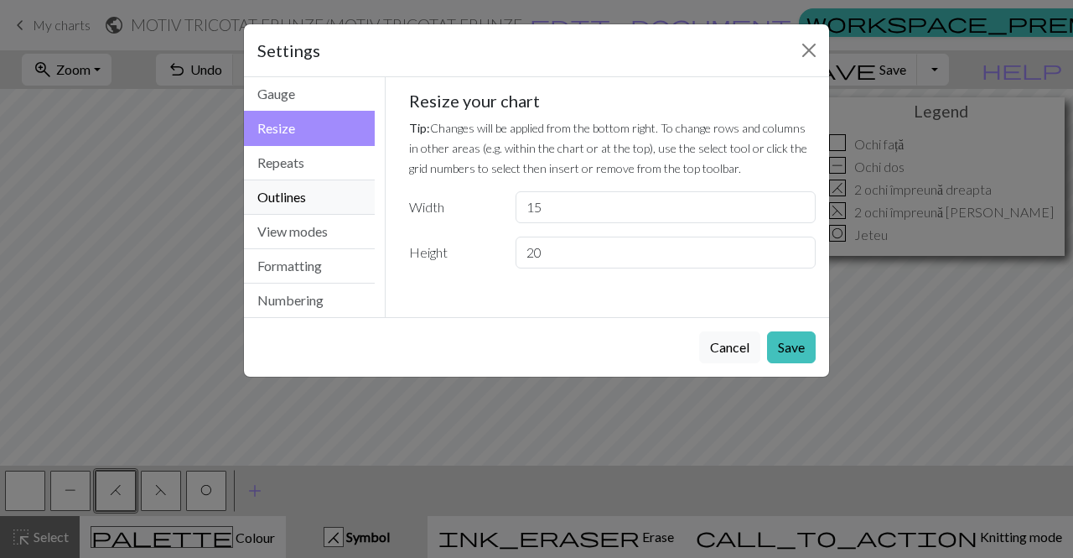
click at [331, 190] on button "Outlines" at bounding box center [309, 197] width 131 height 34
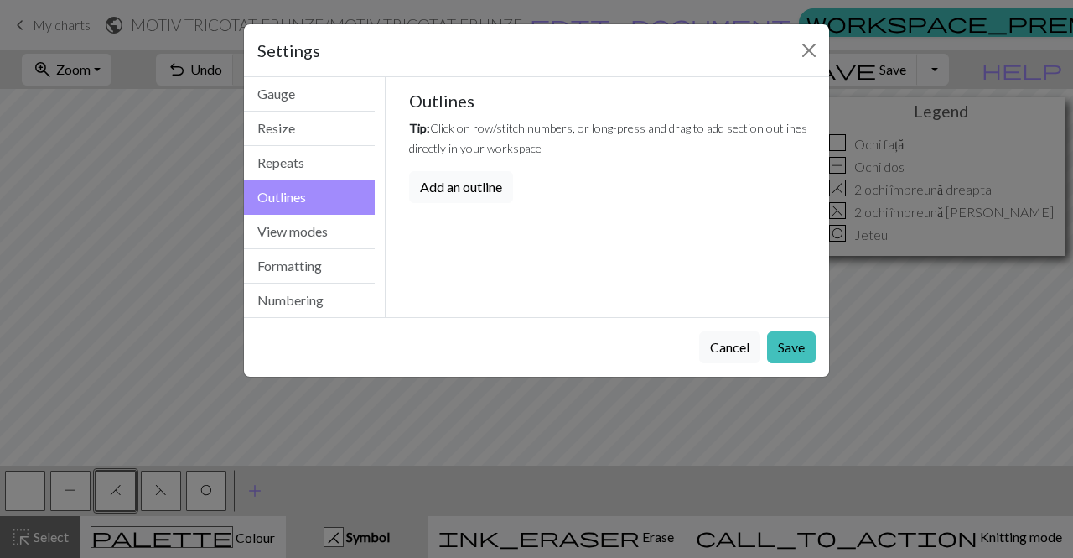
click at [477, 192] on button "Add an outline" at bounding box center [461, 187] width 104 height 32
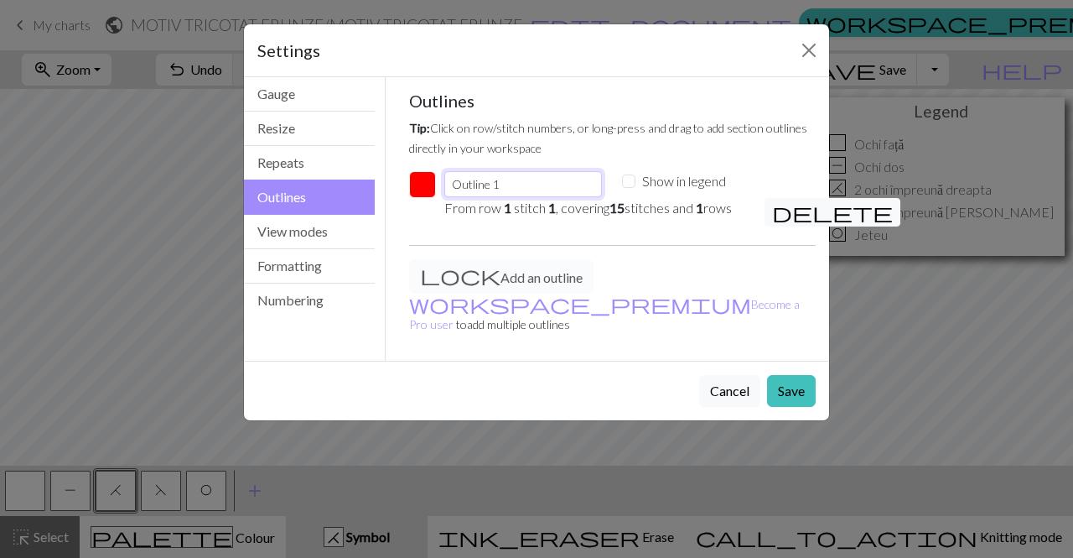
click at [518, 190] on input "Outline 1" at bounding box center [523, 184] width 158 height 26
click at [487, 189] on input "OutlinRepetiți model" at bounding box center [523, 184] width 158 height 26
type input "Repetiți model"
click at [628, 179] on input "Show in legend" at bounding box center [628, 180] width 13 height 13
checkbox input "true"
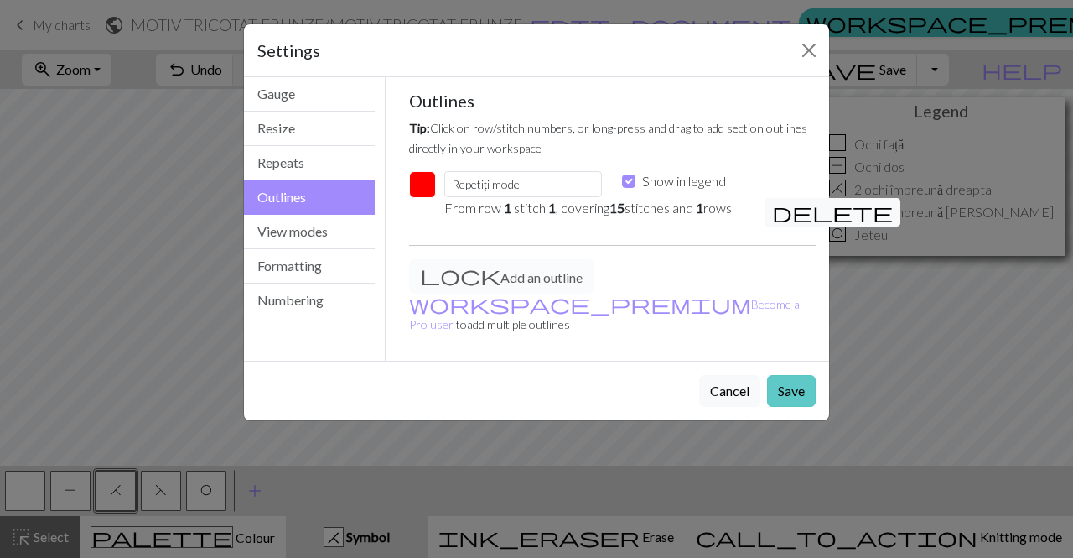
click at [787, 375] on button "Save" at bounding box center [791, 391] width 49 height 32
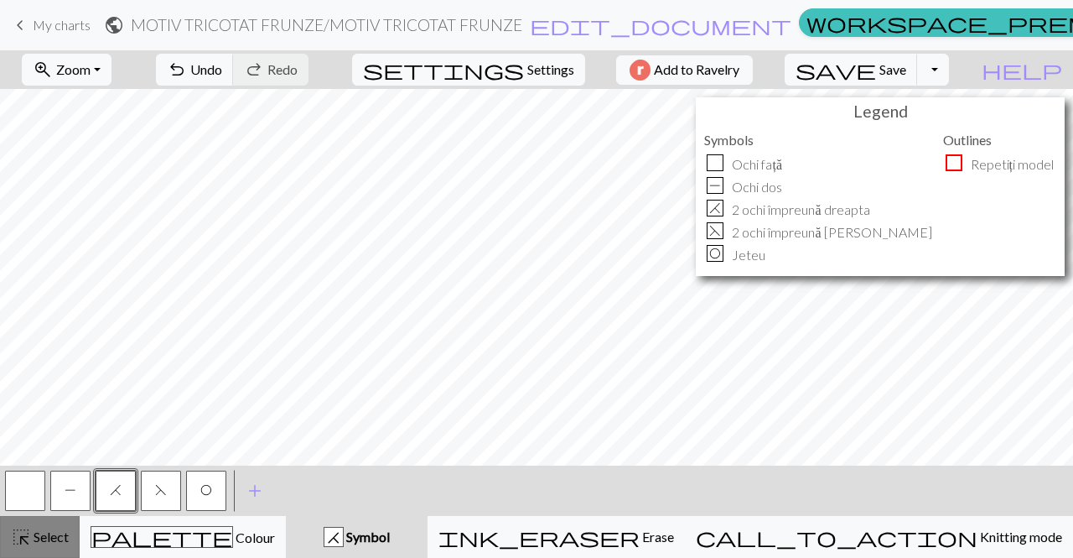
click at [44, 532] on span "Select" at bounding box center [50, 536] width 38 height 16
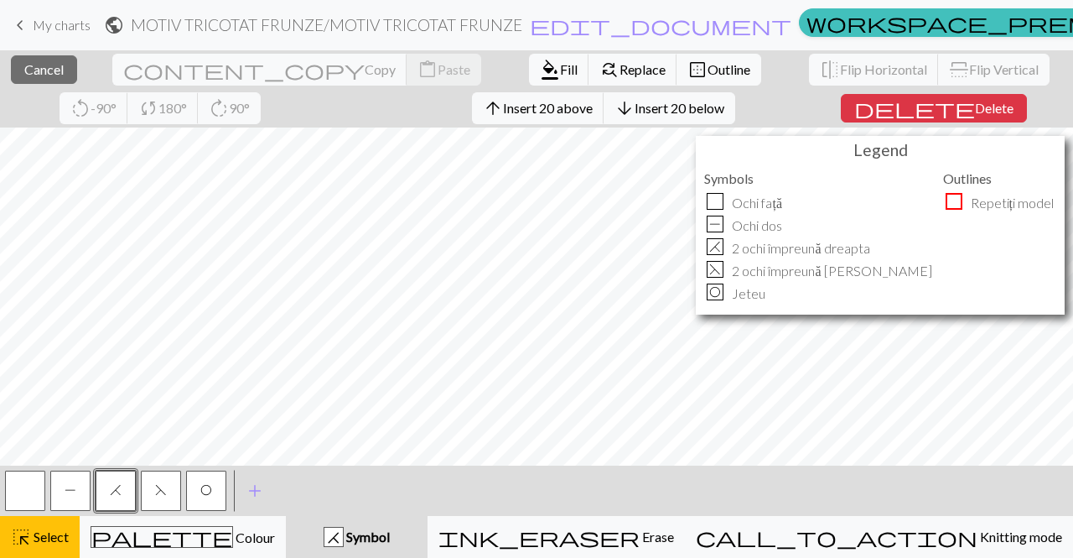
click at [956, 241] on div "Legend Symbols Ochi față P Ochi dos H 2 ochi împreună dreapta F 2 ochi împreună…" at bounding box center [880, 225] width 369 height 179
click at [708, 69] on span "Outline" at bounding box center [729, 69] width 43 height 16
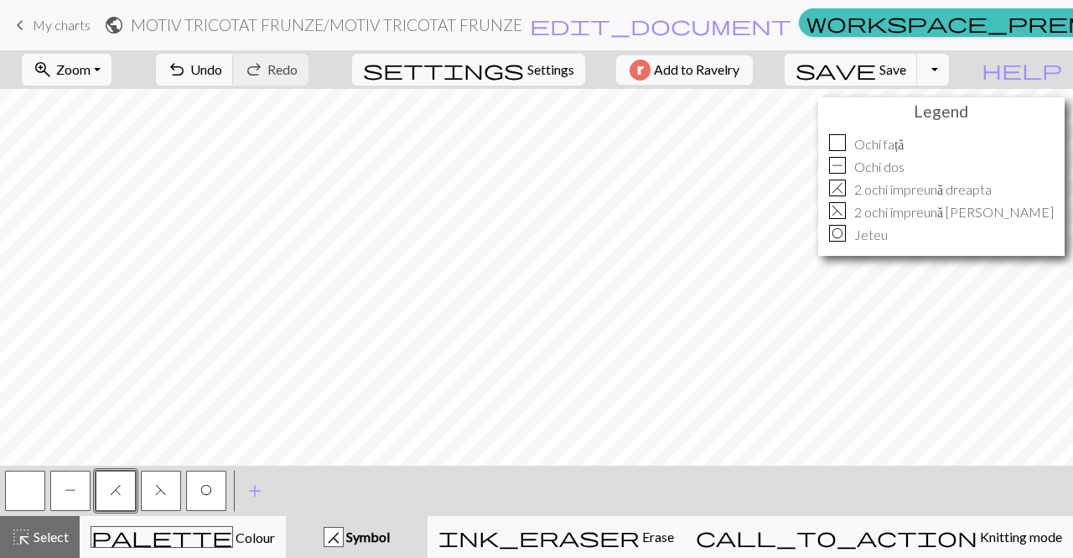
click at [71, 484] on span "P" at bounding box center [71, 489] width 12 height 13
click at [109, 490] on button "H" at bounding box center [116, 490] width 40 height 40
click at [60, 487] on button "P" at bounding box center [70, 490] width 40 height 40
click at [546, 72] on span "Settings" at bounding box center [550, 70] width 47 height 20
select select "lace"
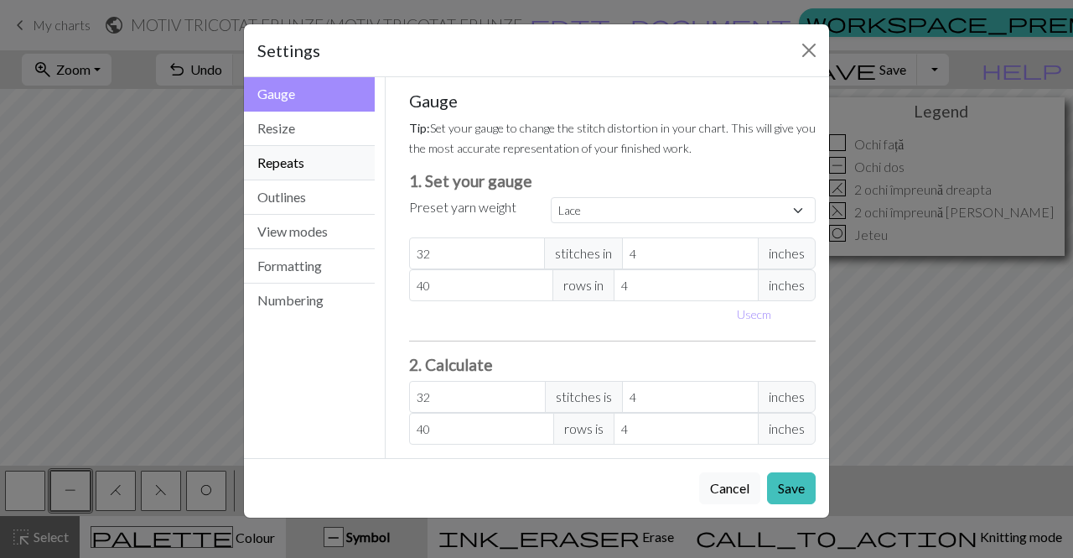
click at [322, 157] on button "Repeats" at bounding box center [309, 163] width 131 height 34
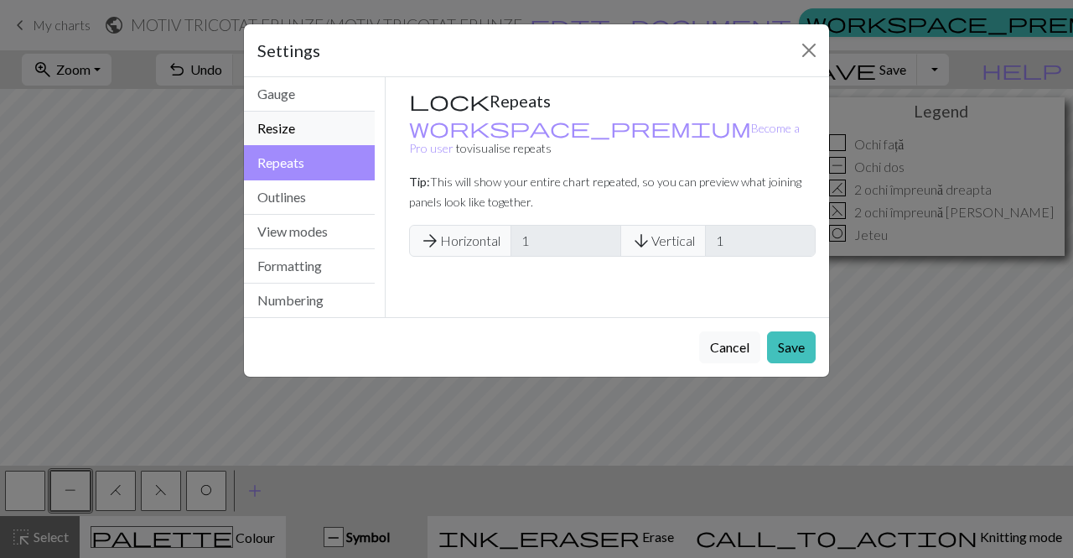
click at [338, 128] on button "Resize" at bounding box center [309, 129] width 131 height 34
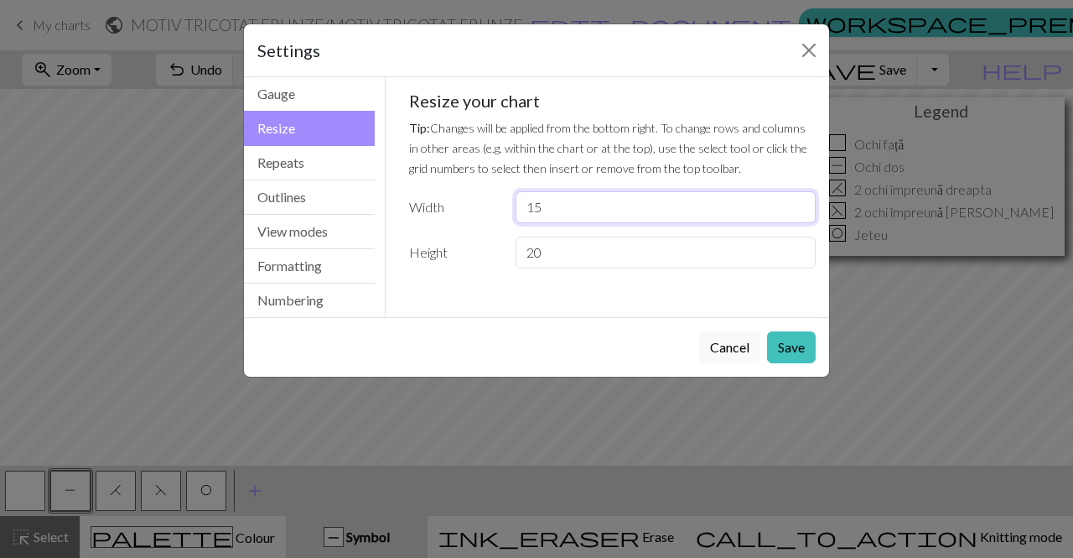
click at [556, 207] on input "15" at bounding box center [666, 207] width 300 height 32
type input "1"
type input "30"
click at [786, 341] on button "Save" at bounding box center [791, 347] width 49 height 32
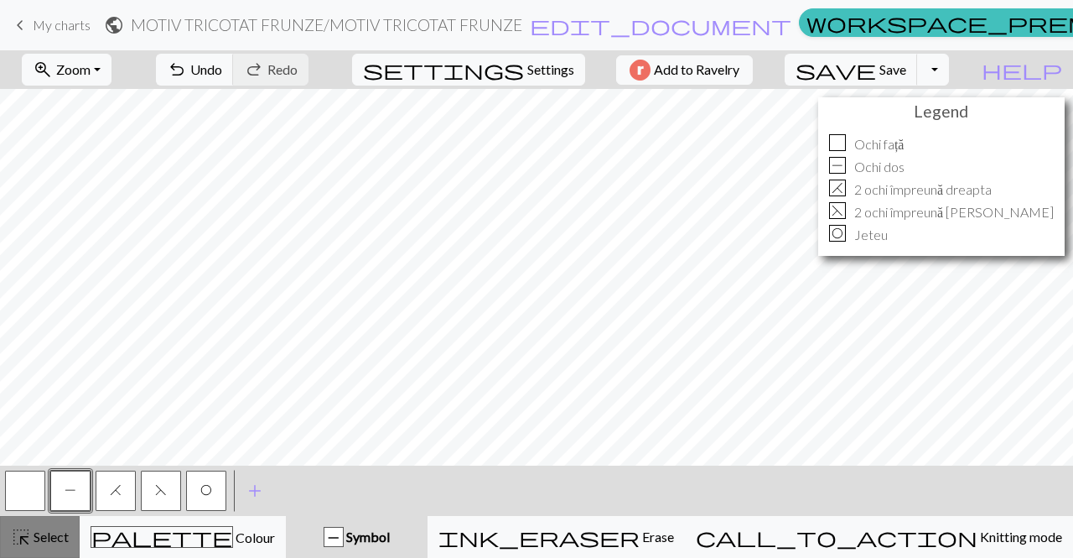
click at [45, 540] on span "Select" at bounding box center [50, 536] width 38 height 16
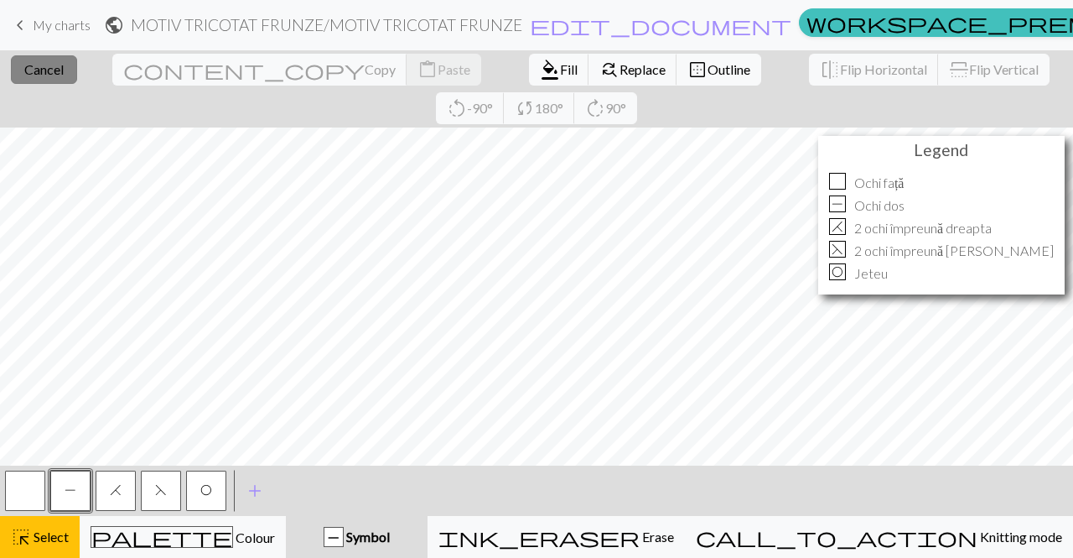
click at [49, 75] on span "Cancel" at bounding box center [43, 69] width 39 height 16
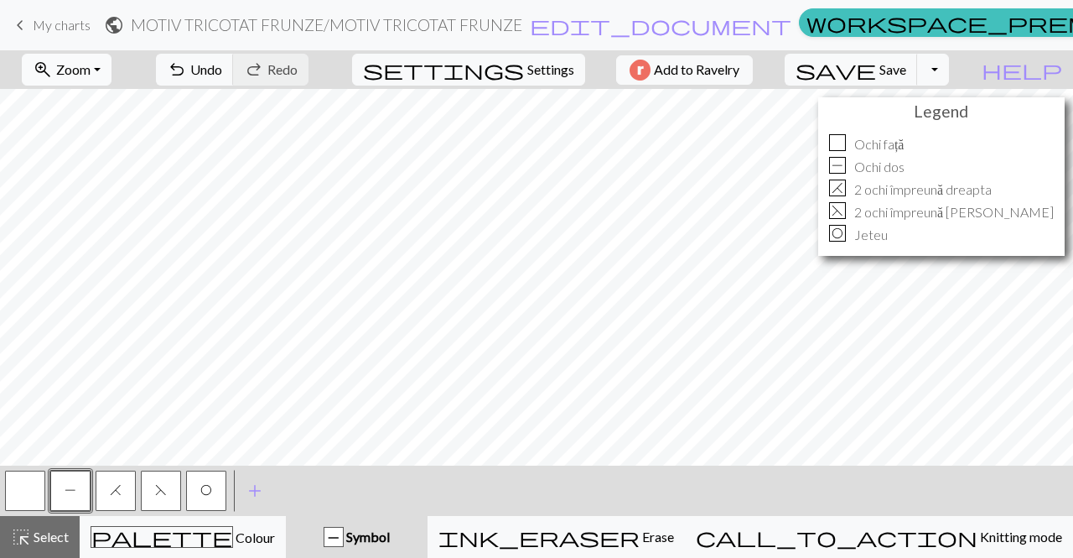
click at [91, 65] on span "Zoom" at bounding box center [73, 69] width 34 height 16
click at [92, 198] on button "50%" at bounding box center [89, 201] width 132 height 27
click at [37, 527] on div "highlight_alt Select Select" at bounding box center [40, 537] width 58 height 20
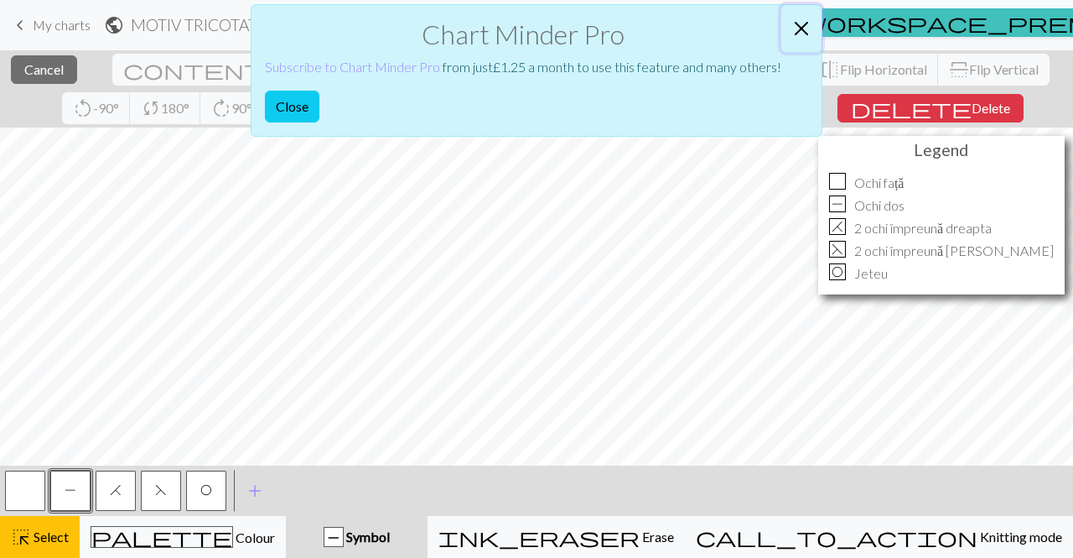
click at [806, 22] on button "Close" at bounding box center [802, 28] width 40 height 47
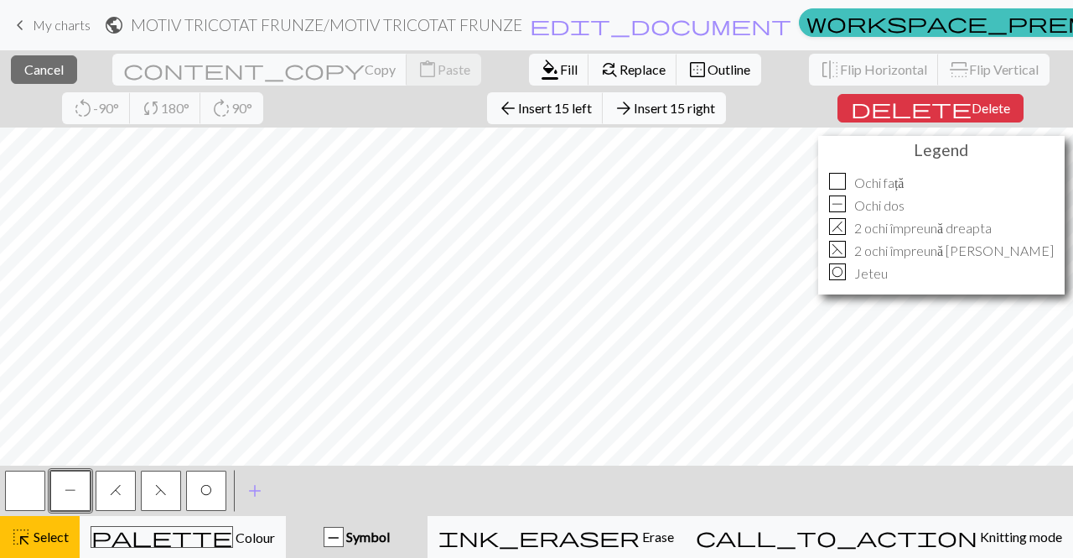
click at [634, 101] on span "Insert 15 right" at bounding box center [674, 108] width 81 height 16
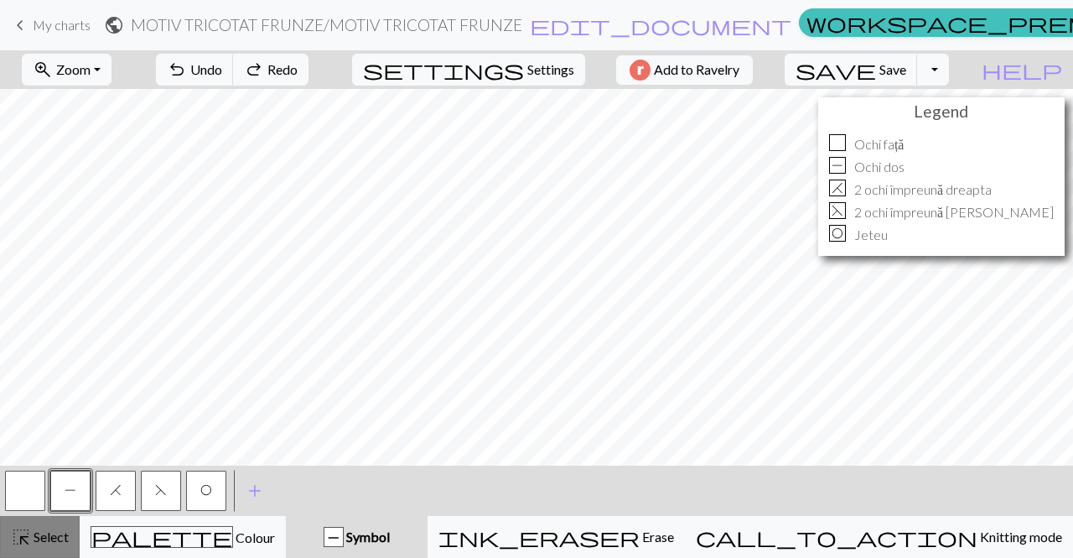
click at [49, 534] on span "Select" at bounding box center [50, 536] width 38 height 16
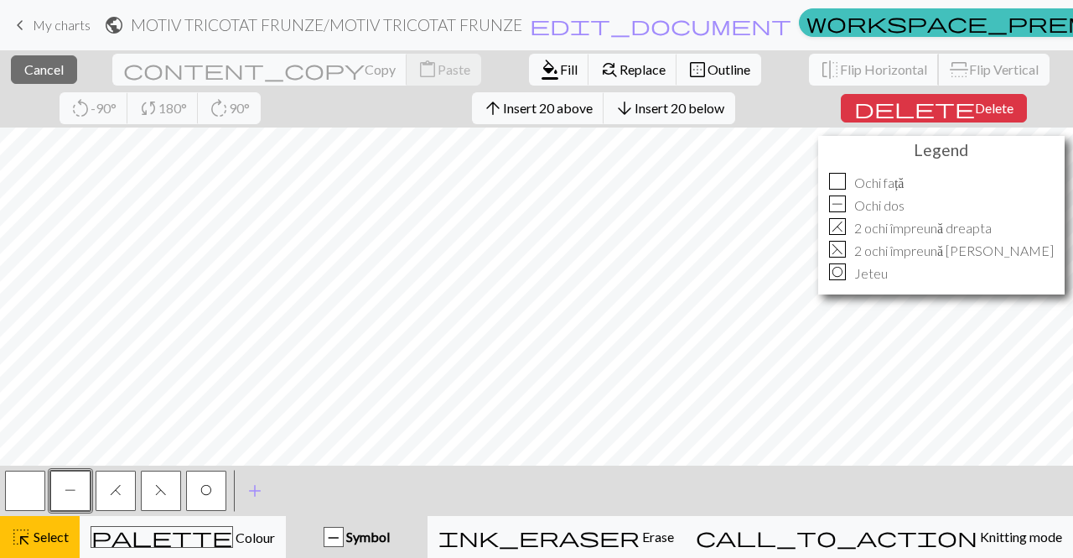
click at [820, 65] on span "flip" at bounding box center [830, 69] width 20 height 23
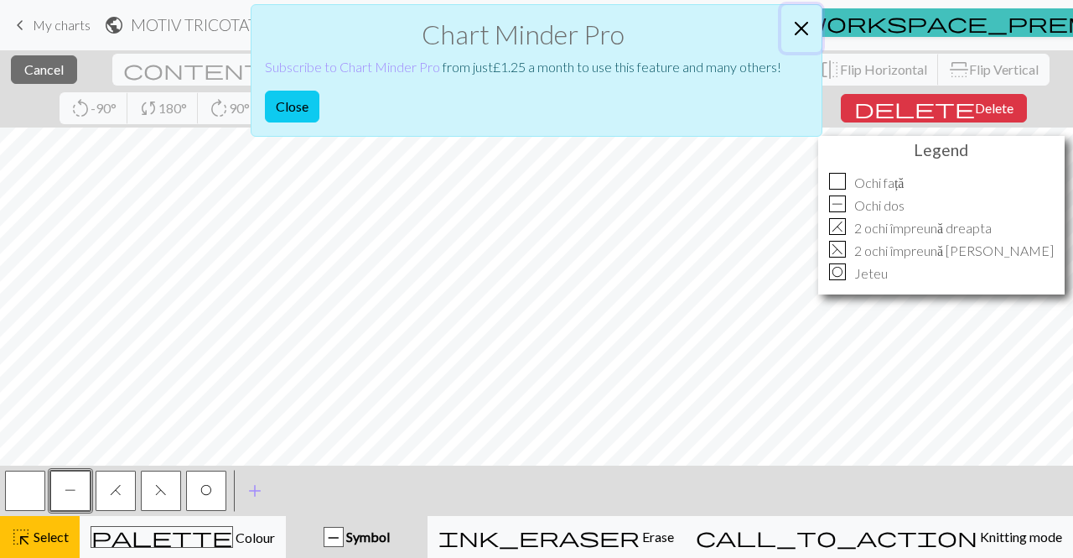
click at [807, 21] on button "Close" at bounding box center [802, 28] width 40 height 47
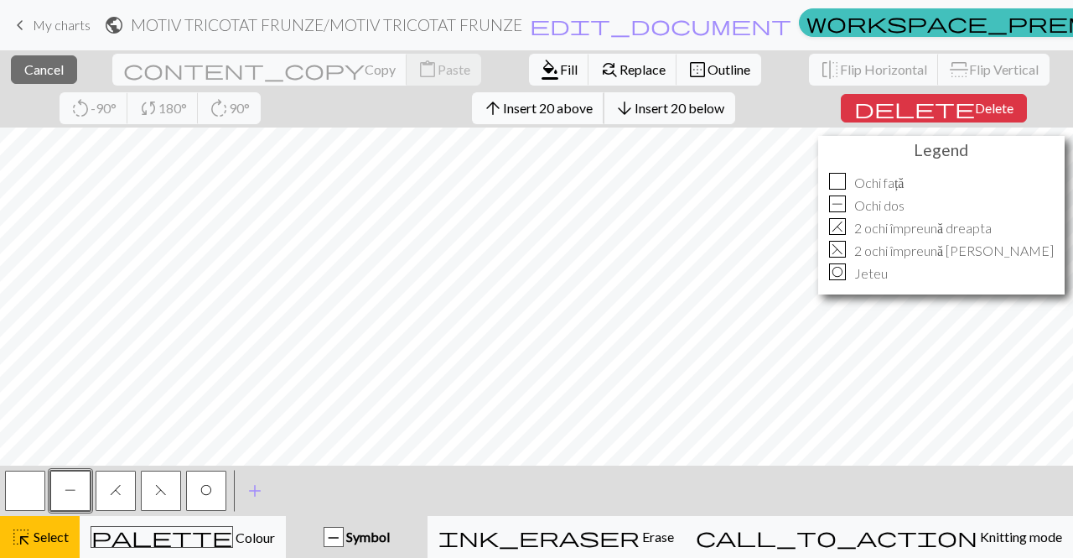
click at [503, 114] on span "Insert 20 above" at bounding box center [548, 108] width 90 height 16
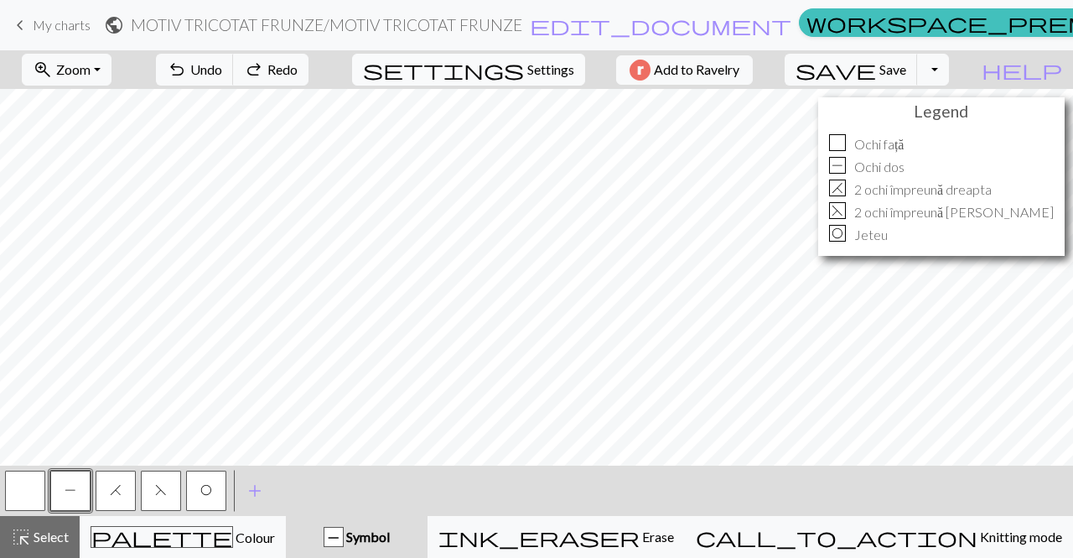
click at [551, 64] on span "Settings" at bounding box center [550, 70] width 47 height 20
select select "lace"
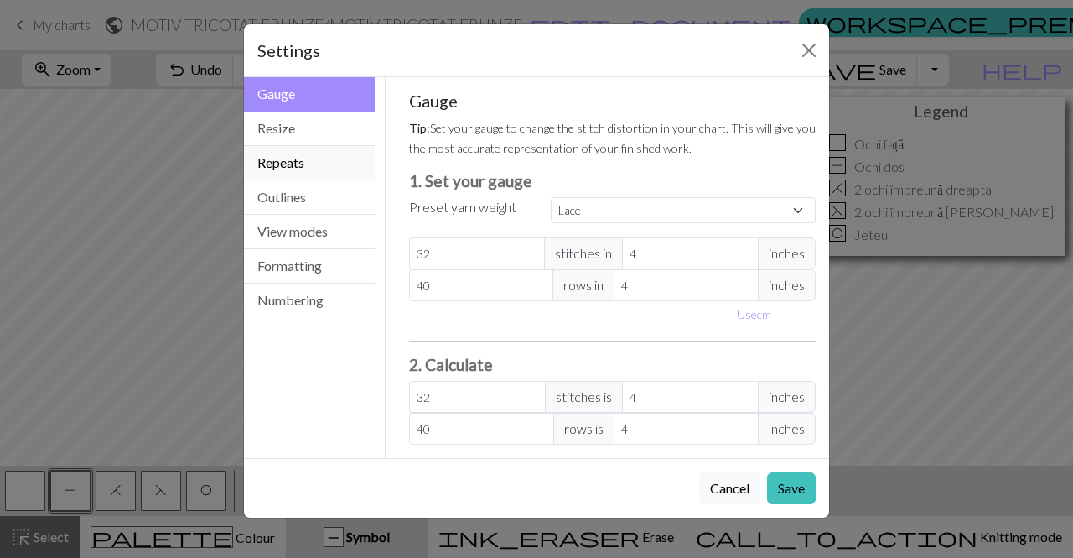
click at [323, 158] on button "Repeats" at bounding box center [309, 163] width 131 height 34
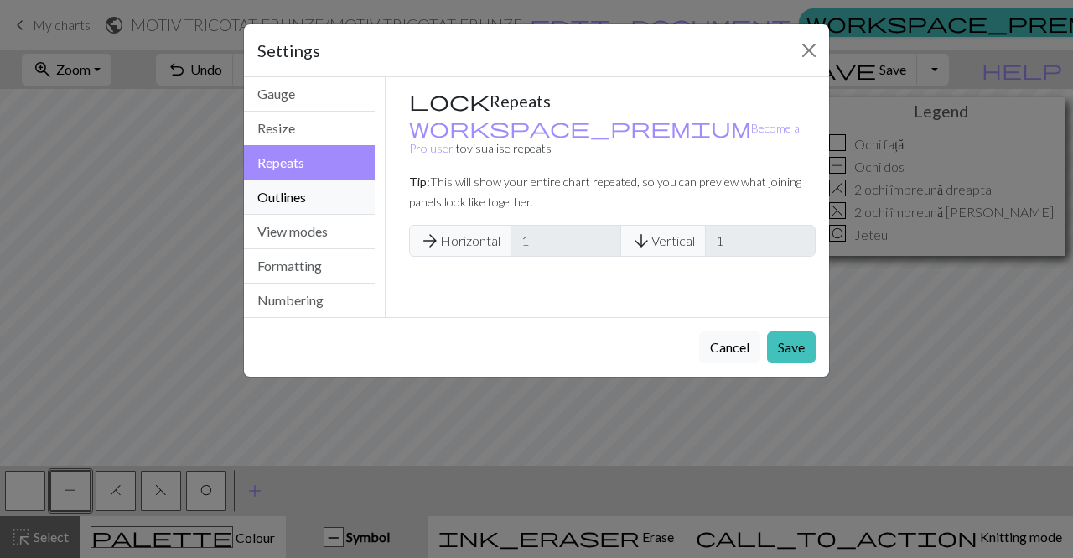
click at [318, 185] on button "Outlines" at bounding box center [309, 197] width 131 height 34
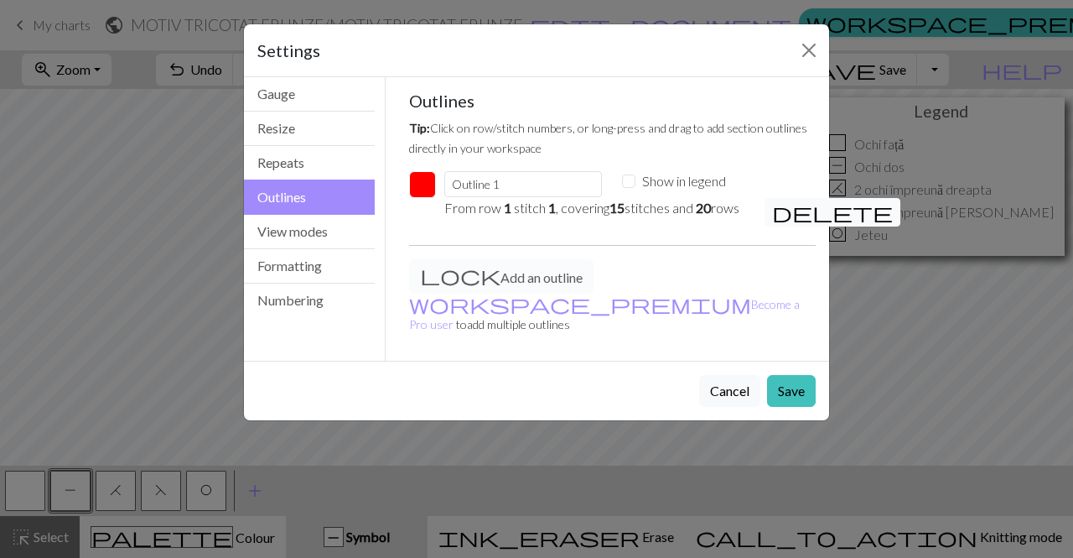
click at [782, 200] on span "delete" at bounding box center [832, 211] width 121 height 23
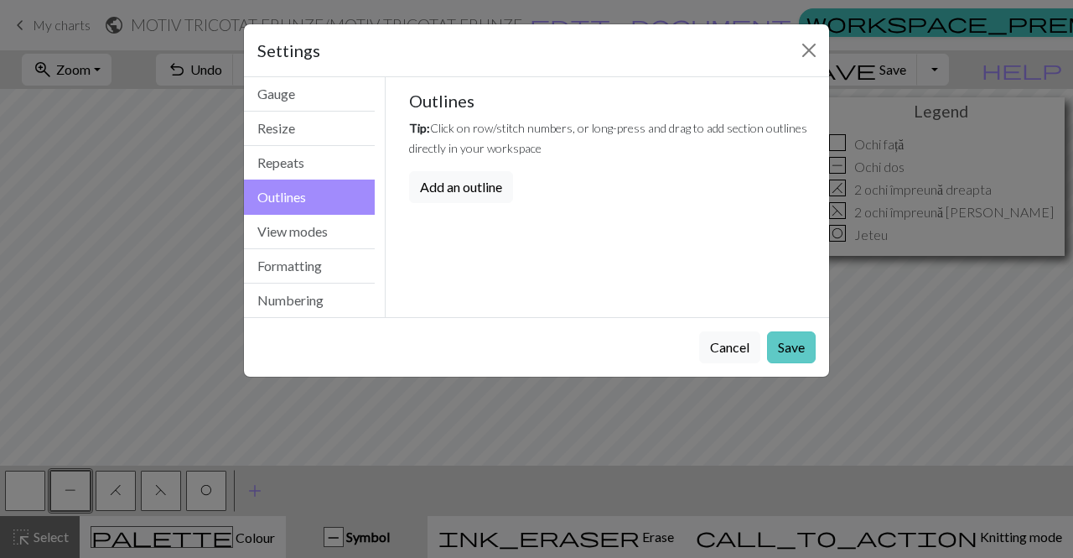
click at [797, 345] on button "Save" at bounding box center [791, 347] width 49 height 32
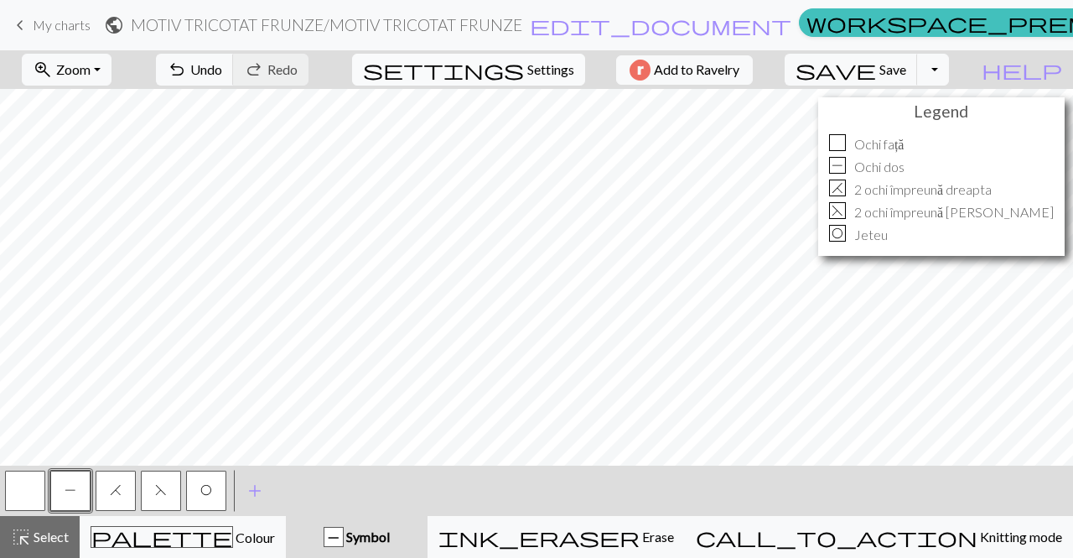
click at [538, 78] on span "Settings" at bounding box center [550, 70] width 47 height 20
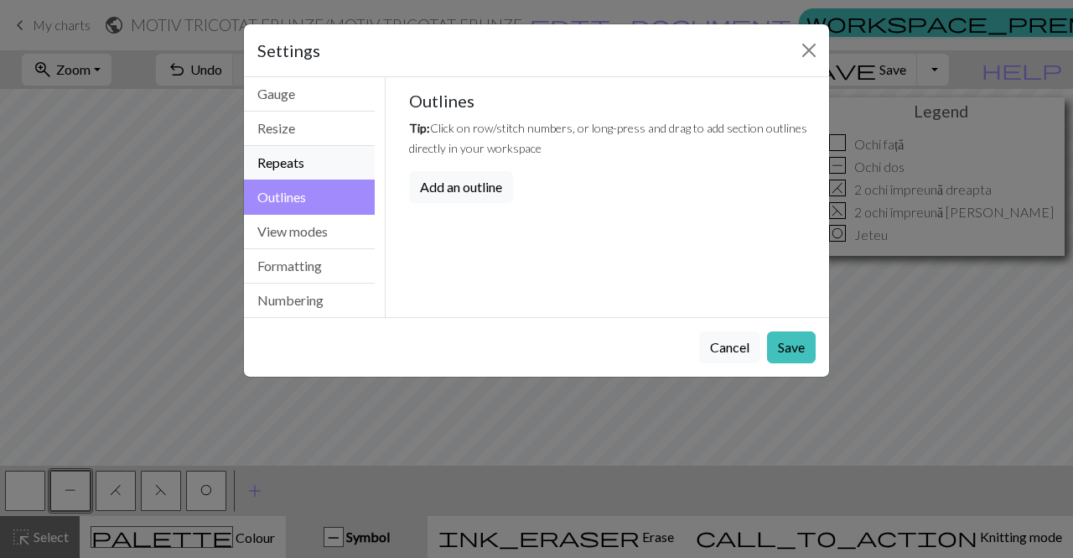
click at [336, 150] on button "Repeats" at bounding box center [309, 163] width 131 height 34
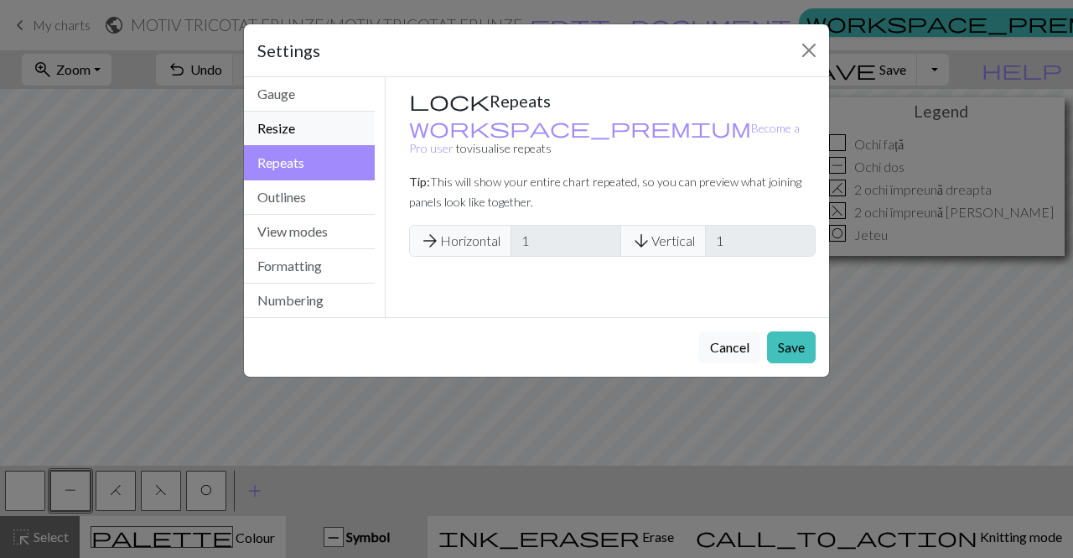
click at [361, 130] on button "Resize" at bounding box center [309, 129] width 131 height 34
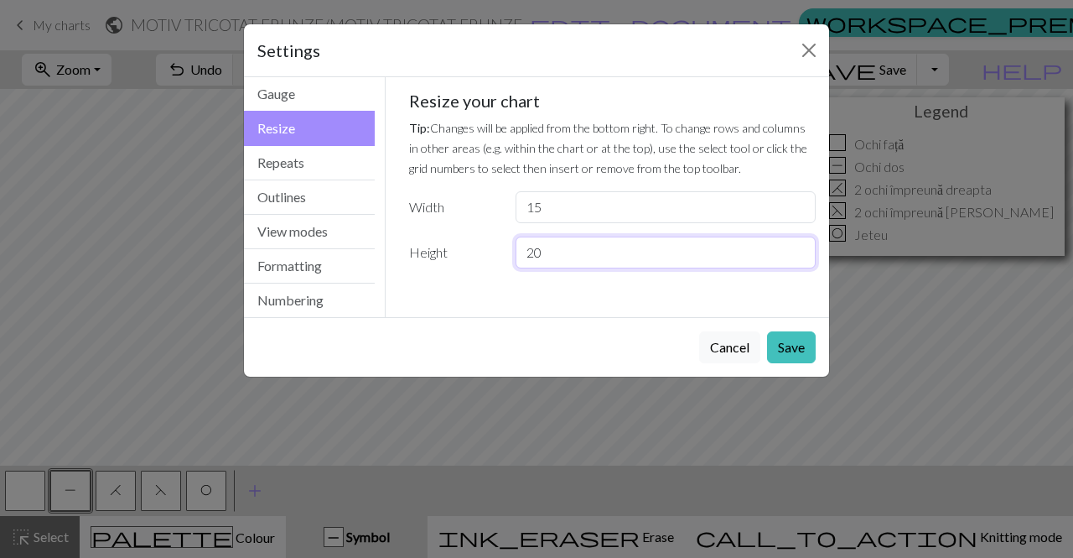
click at [562, 254] on input "20" at bounding box center [666, 252] width 300 height 32
click at [546, 203] on input "15" at bounding box center [666, 207] width 300 height 32
type input "1"
type input "30"
click at [799, 346] on button "Save" at bounding box center [791, 347] width 49 height 32
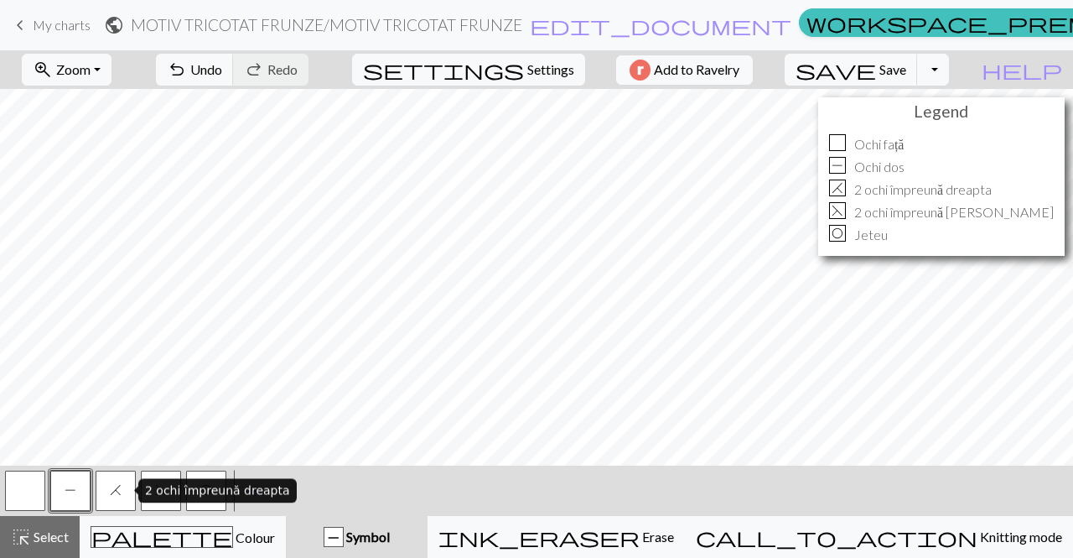
click at [124, 493] on button "H" at bounding box center [116, 490] width 40 height 40
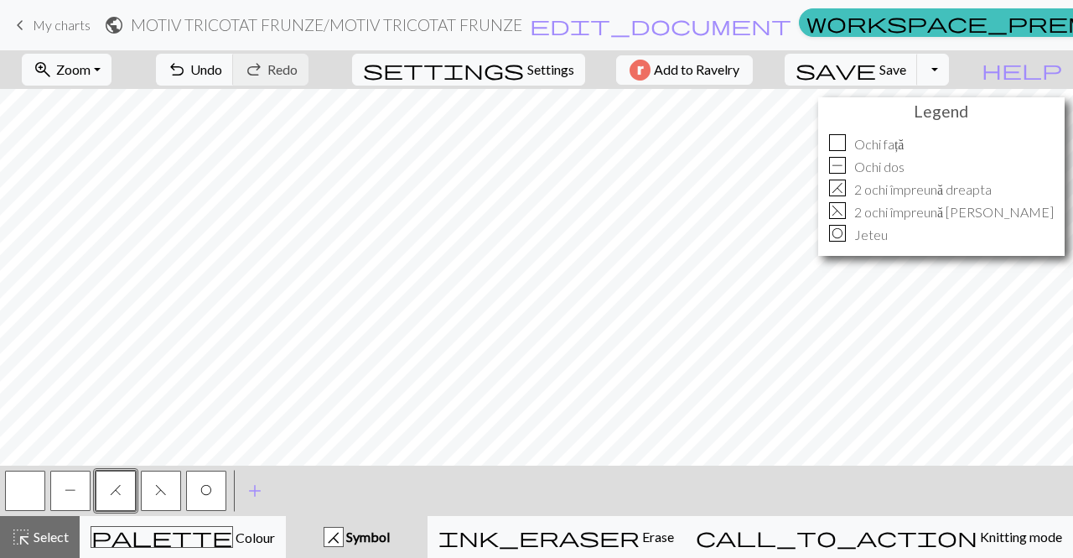
click at [158, 481] on button "F" at bounding box center [161, 490] width 40 height 40
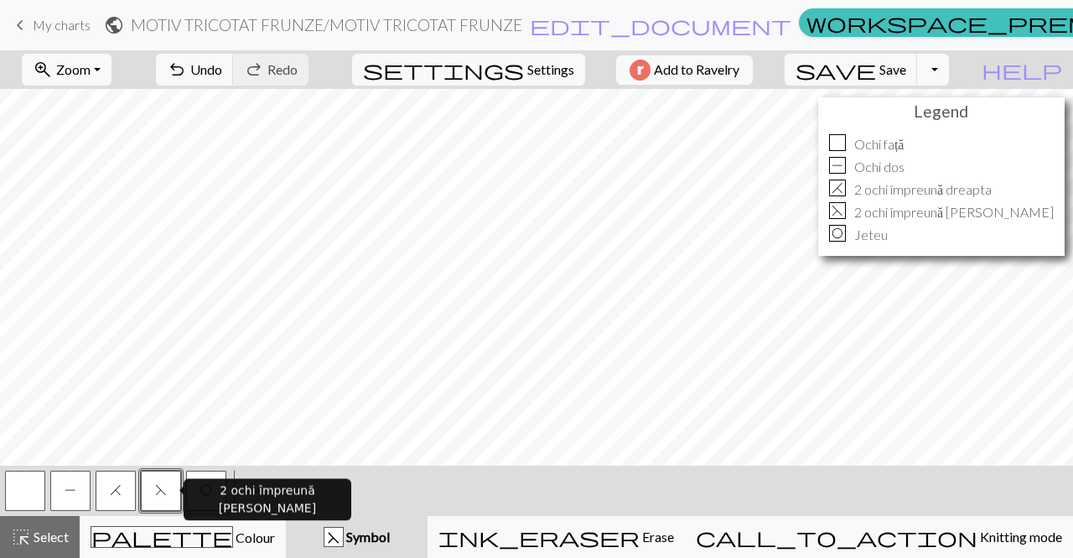
click at [160, 496] on button "F" at bounding box center [161, 490] width 40 height 40
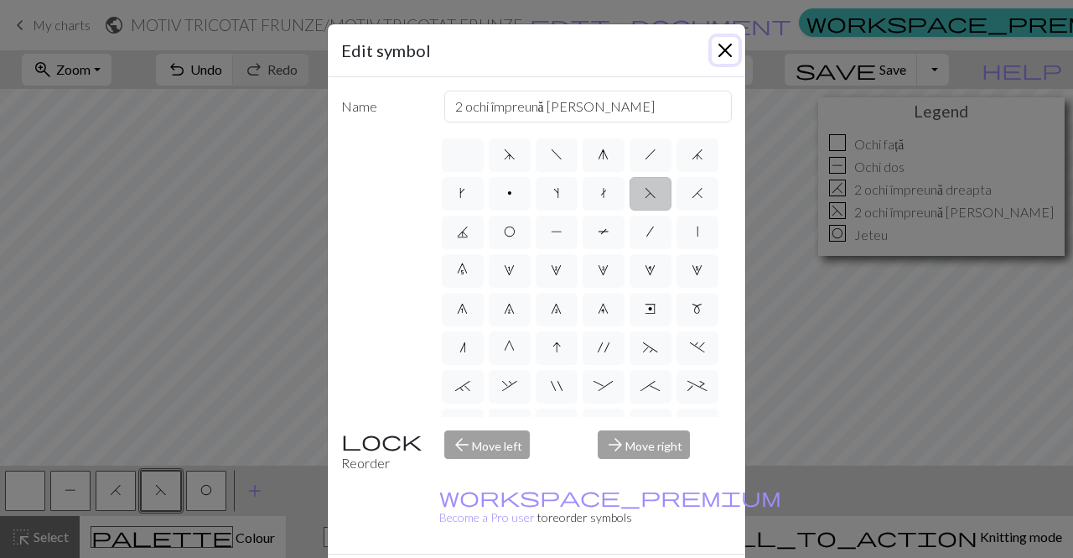
click at [721, 52] on button "Close" at bounding box center [725, 50] width 27 height 27
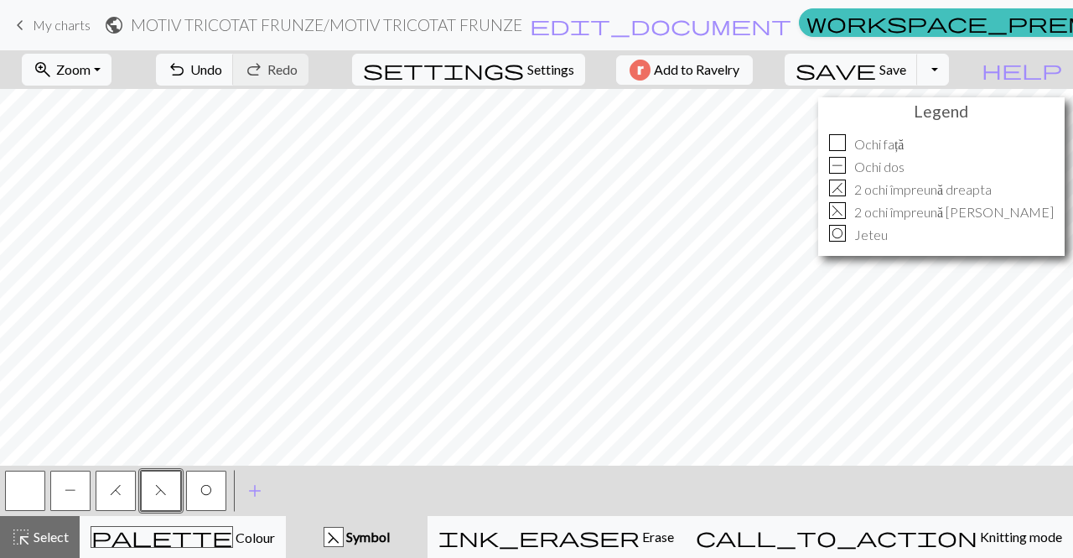
click at [205, 490] on span "O" at bounding box center [206, 489] width 12 height 13
click at [534, 73] on span "Settings" at bounding box center [550, 70] width 47 height 20
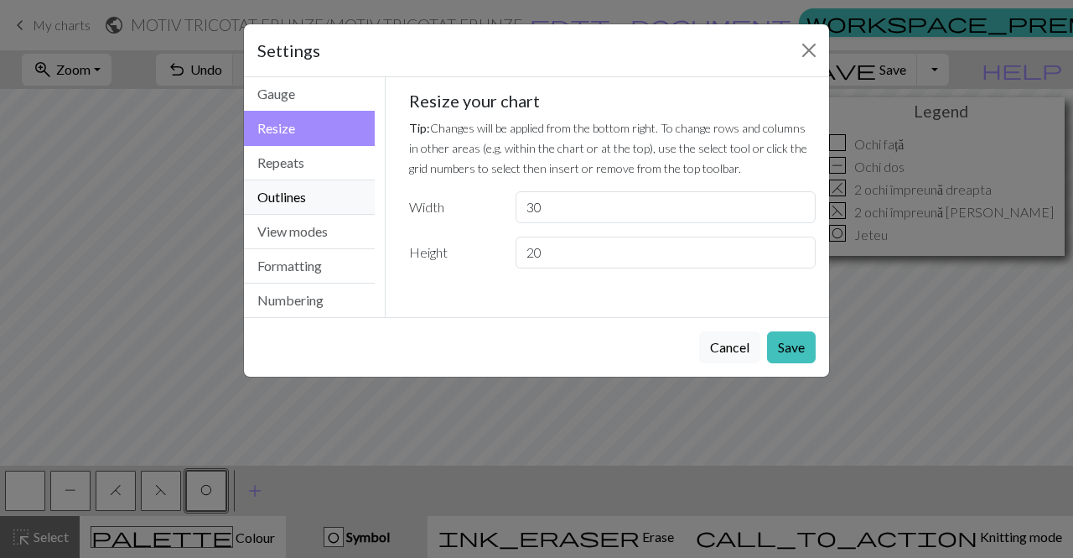
click at [347, 191] on button "Outlines" at bounding box center [309, 197] width 131 height 34
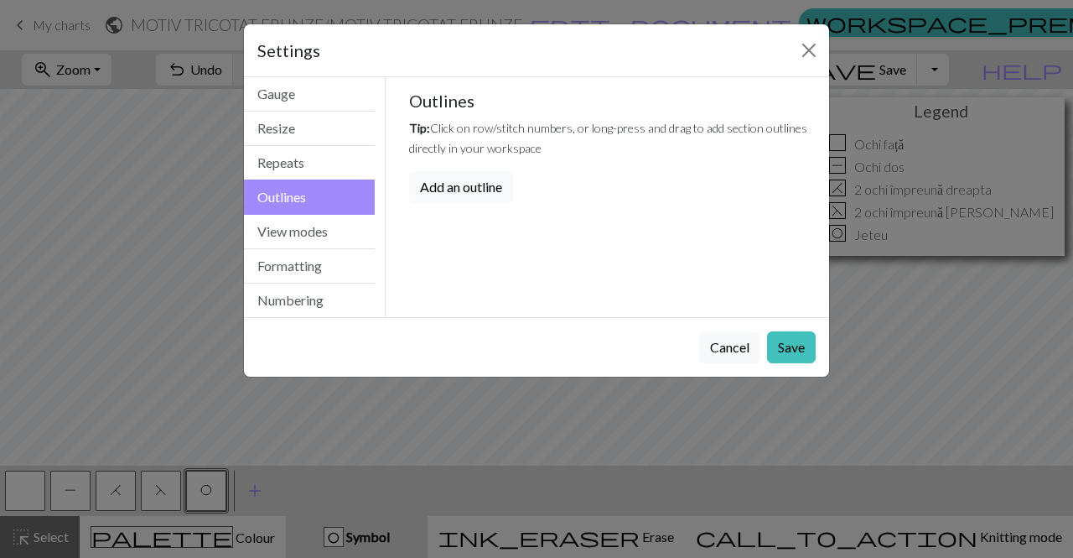
click at [497, 184] on button "Add an outline" at bounding box center [461, 187] width 104 height 32
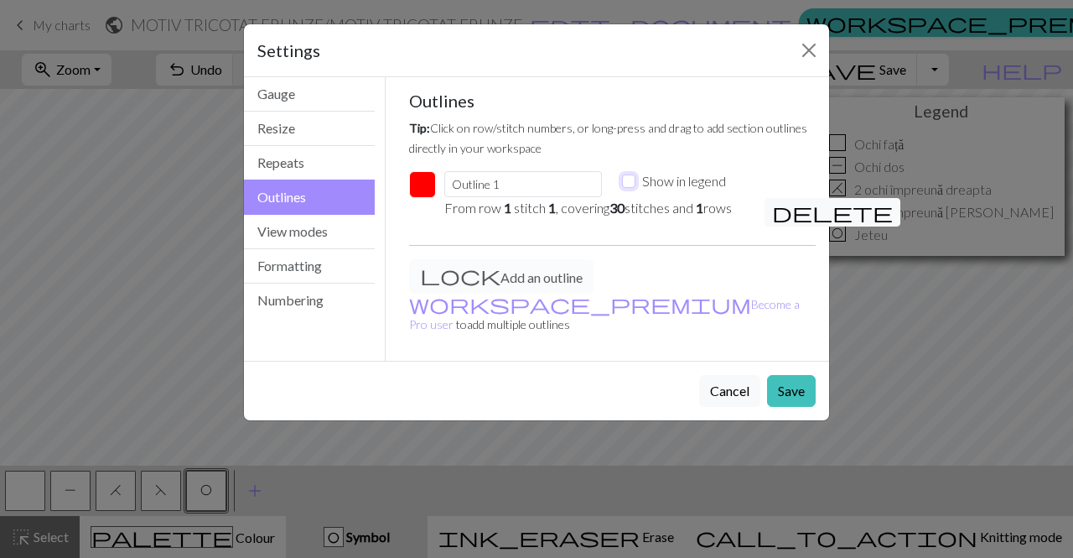
click at [633, 182] on input "Show in legend" at bounding box center [628, 180] width 13 height 13
checkbox input "true"
click at [797, 375] on button "Save" at bounding box center [791, 391] width 49 height 32
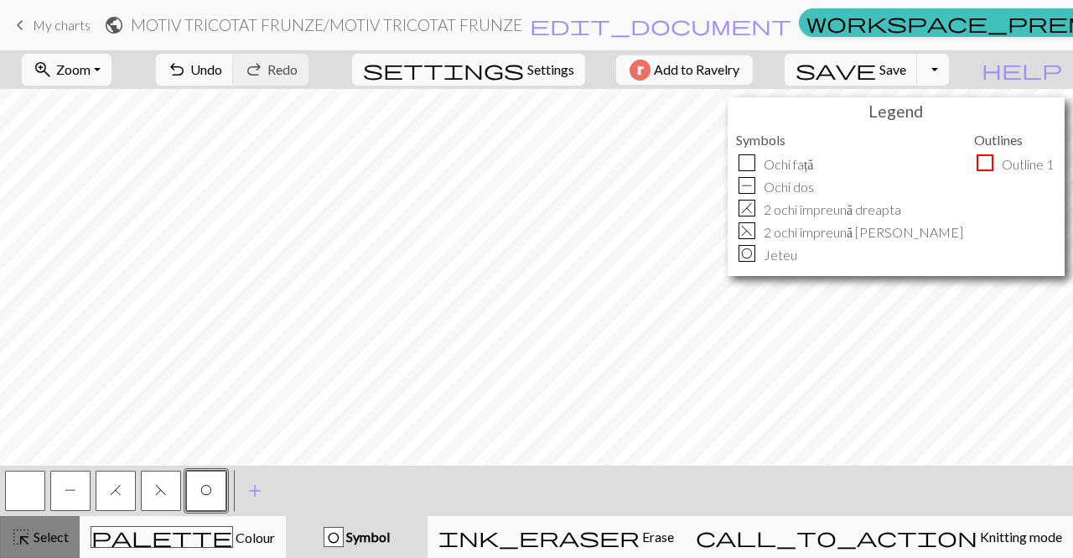
click at [53, 533] on span "Select" at bounding box center [50, 536] width 38 height 16
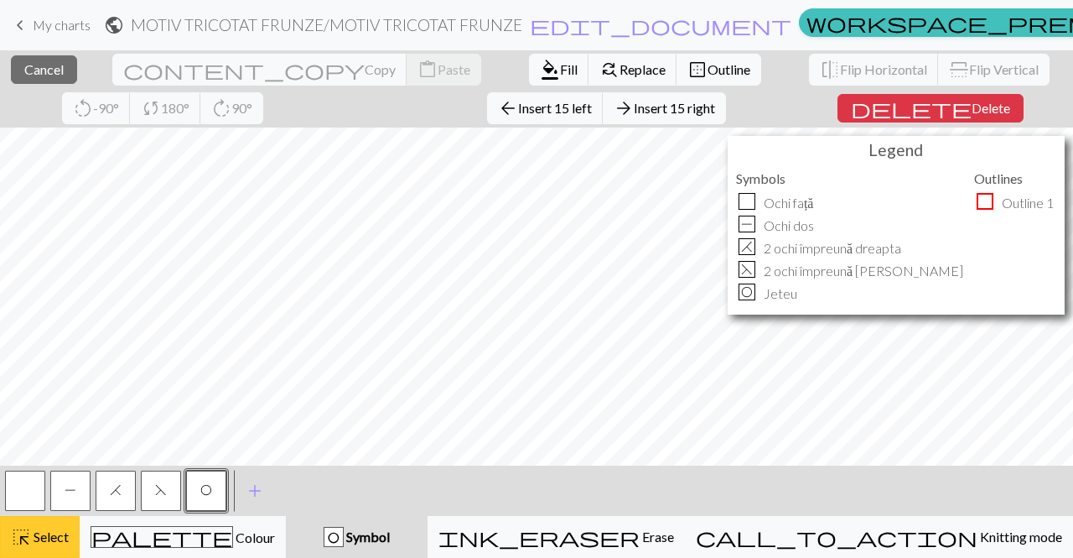
click at [46, 539] on span "Select" at bounding box center [50, 536] width 38 height 16
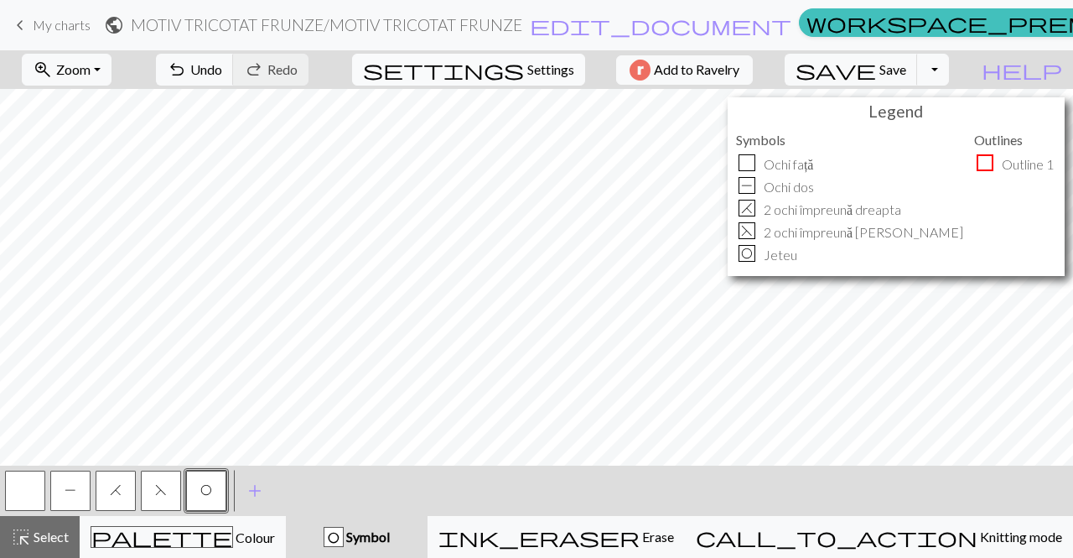
click at [546, 76] on span "Settings" at bounding box center [550, 70] width 47 height 20
select select "lace"
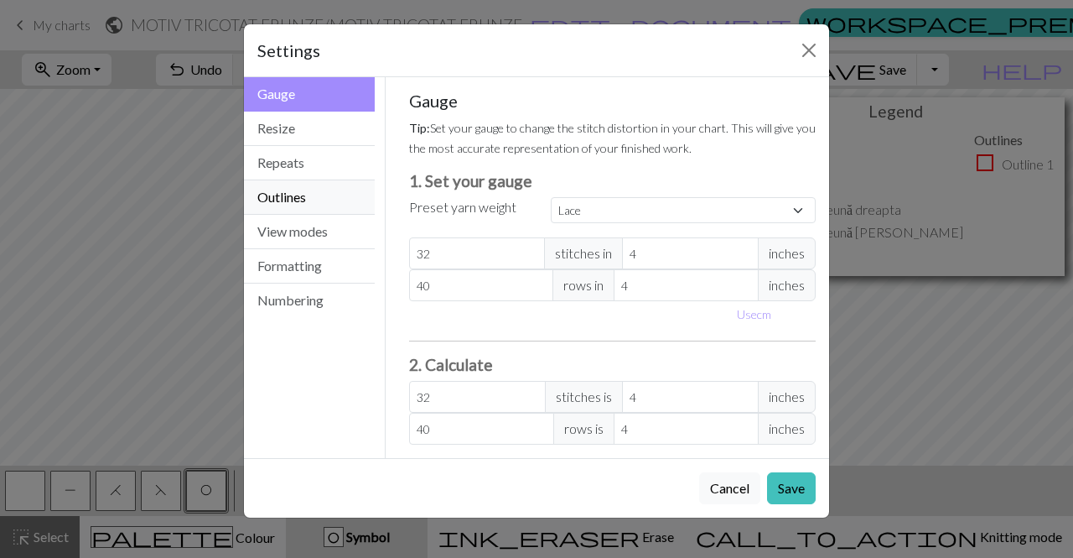
click at [305, 205] on button "Outlines" at bounding box center [309, 197] width 131 height 34
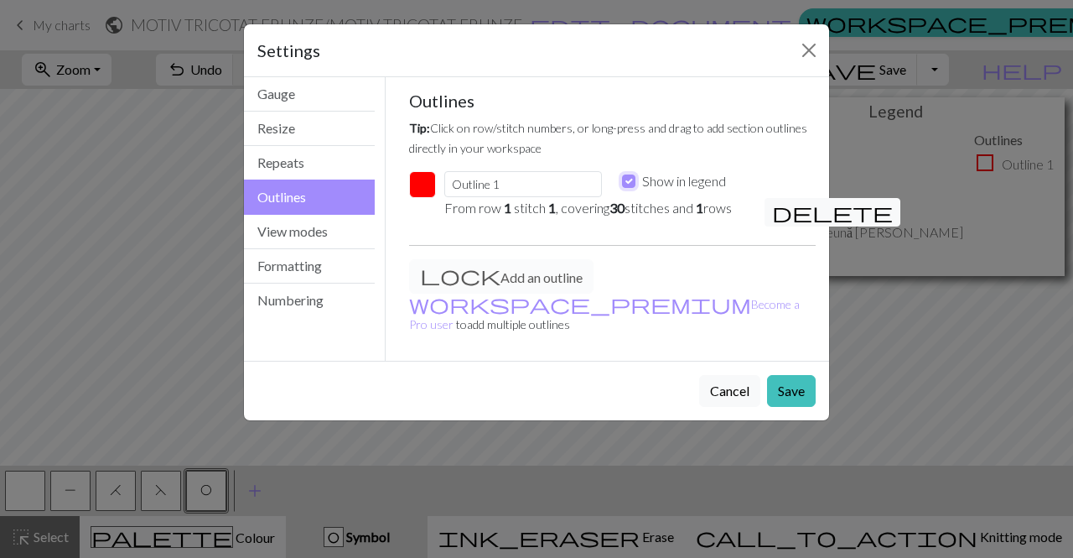
click at [628, 180] on input "Show in legend" at bounding box center [628, 180] width 13 height 13
checkbox input "false"
click at [515, 183] on input "Outline 1" at bounding box center [523, 184] width 158 height 26
type input "O"
click at [797, 376] on button "Save" at bounding box center [791, 391] width 49 height 32
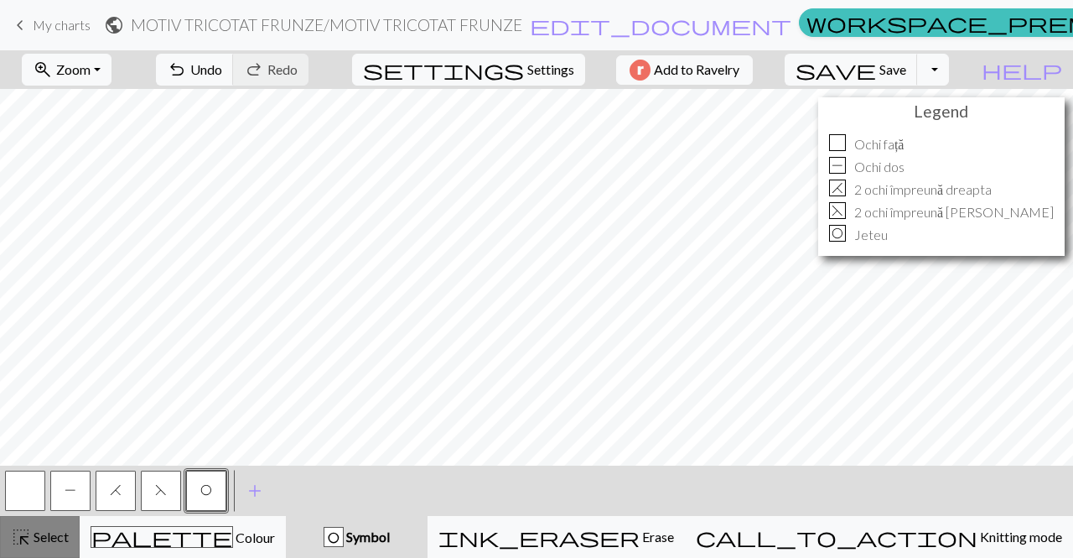
click at [54, 546] on div "highlight_alt Select Select" at bounding box center [40, 537] width 58 height 20
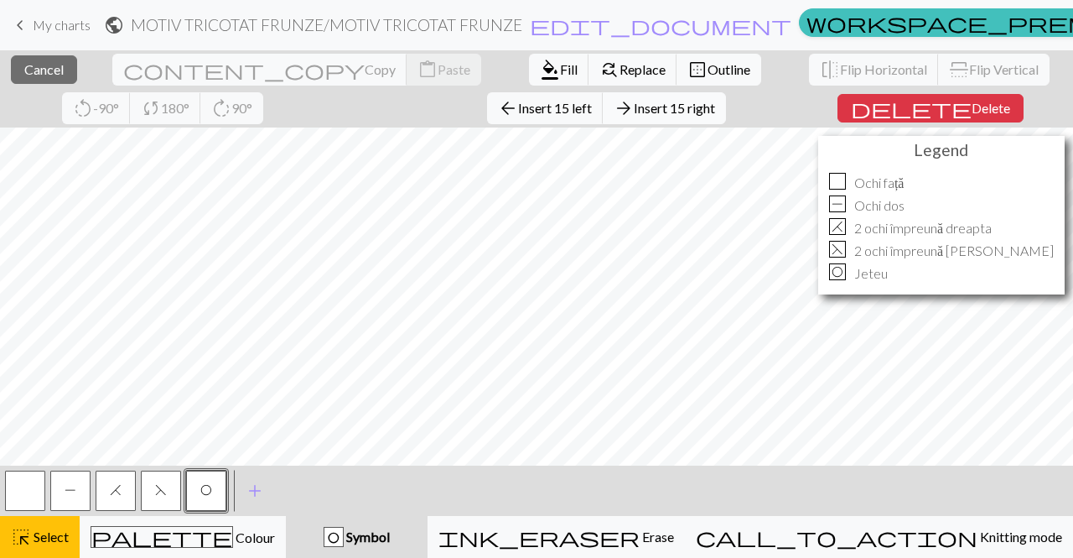
click at [634, 115] on span "Insert 15 right" at bounding box center [674, 108] width 81 height 16
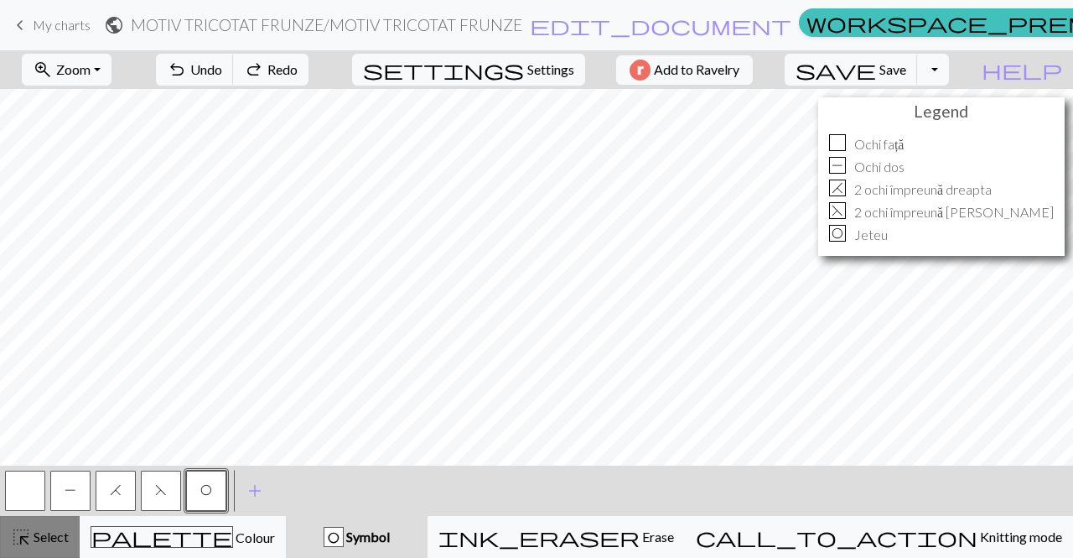
click at [26, 531] on span "highlight_alt" at bounding box center [21, 536] width 20 height 23
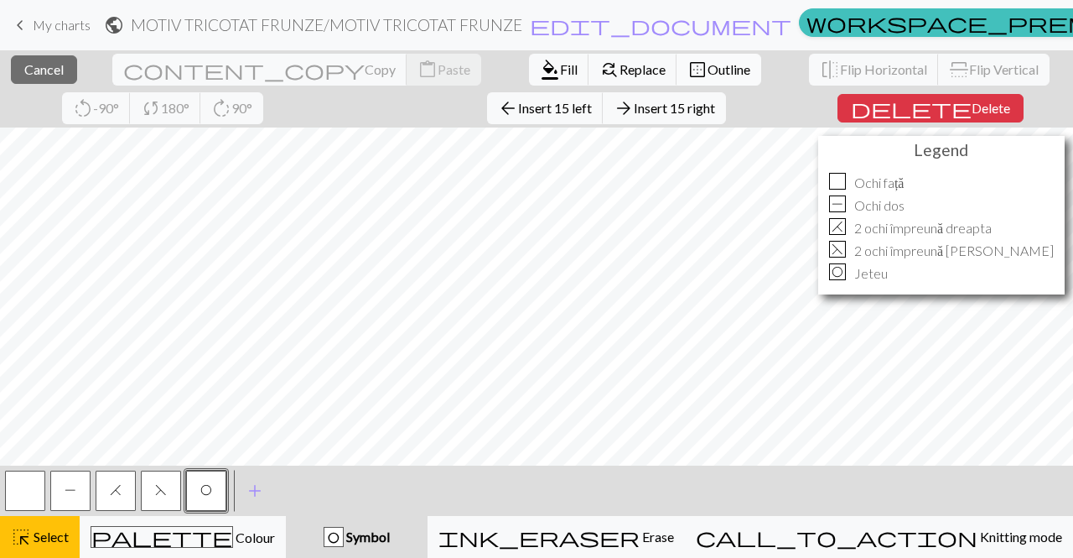
click at [708, 66] on span "Outline" at bounding box center [729, 69] width 43 height 16
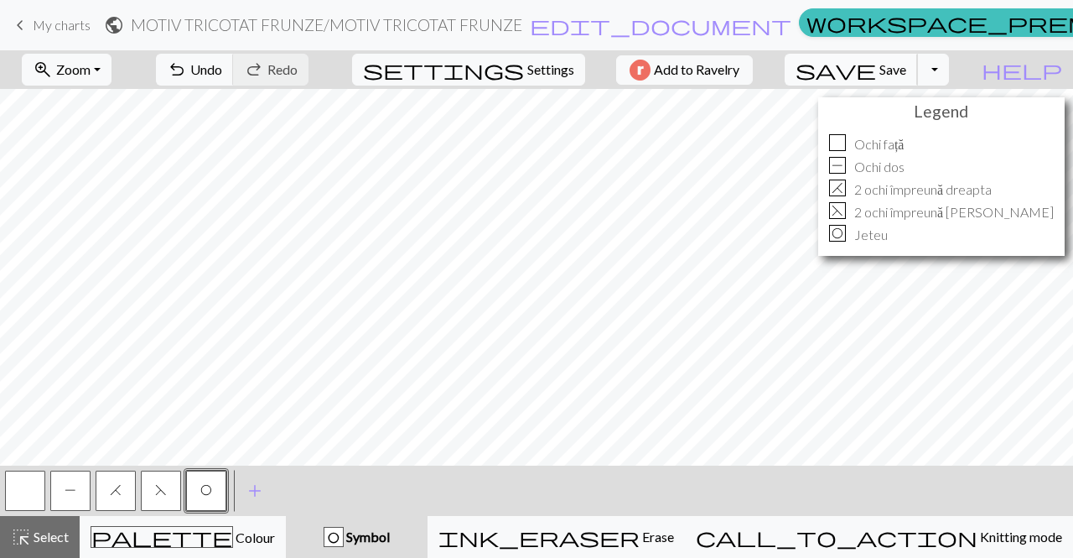
click at [906, 69] on span "Save" at bounding box center [893, 69] width 27 height 16
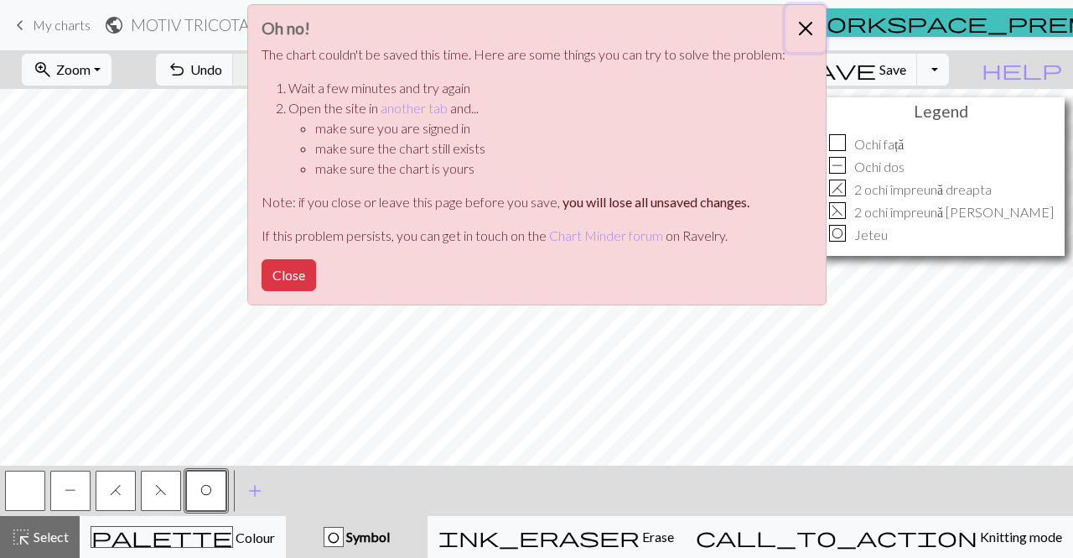
click at [798, 29] on button "Close" at bounding box center [806, 28] width 40 height 47
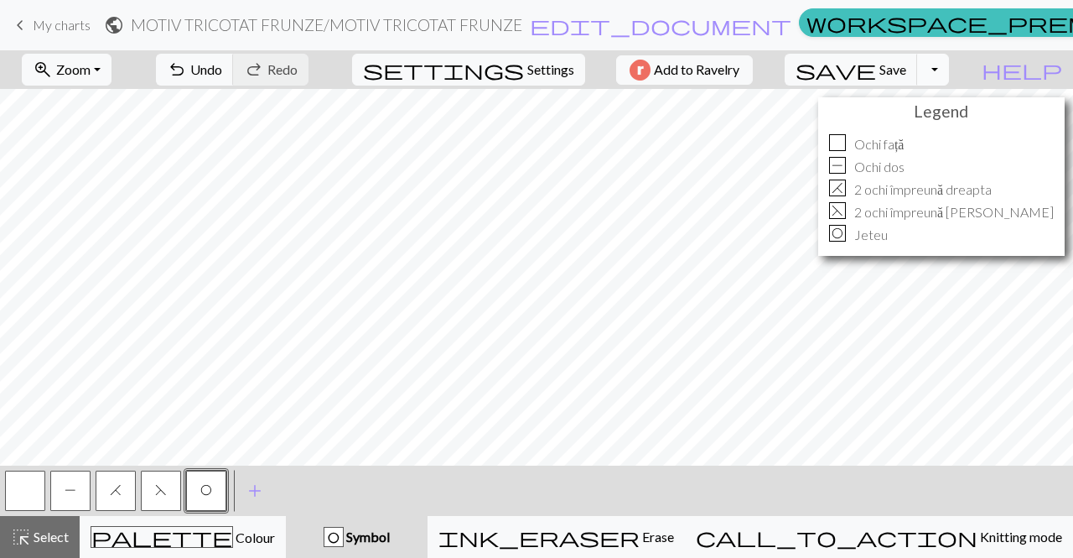
click at [949, 65] on button "Toggle Dropdown" at bounding box center [933, 70] width 32 height 32
click at [939, 130] on button "save_alt Download" at bounding box center [810, 133] width 277 height 27
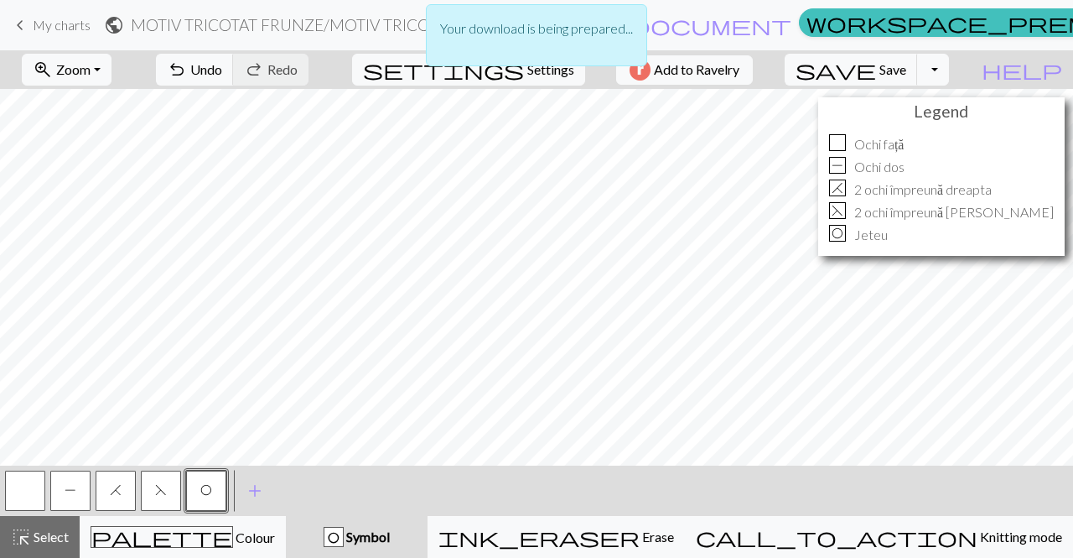
click at [971, 77] on div "Your download is being prepared..." at bounding box center [536, 40] width 1073 height 80
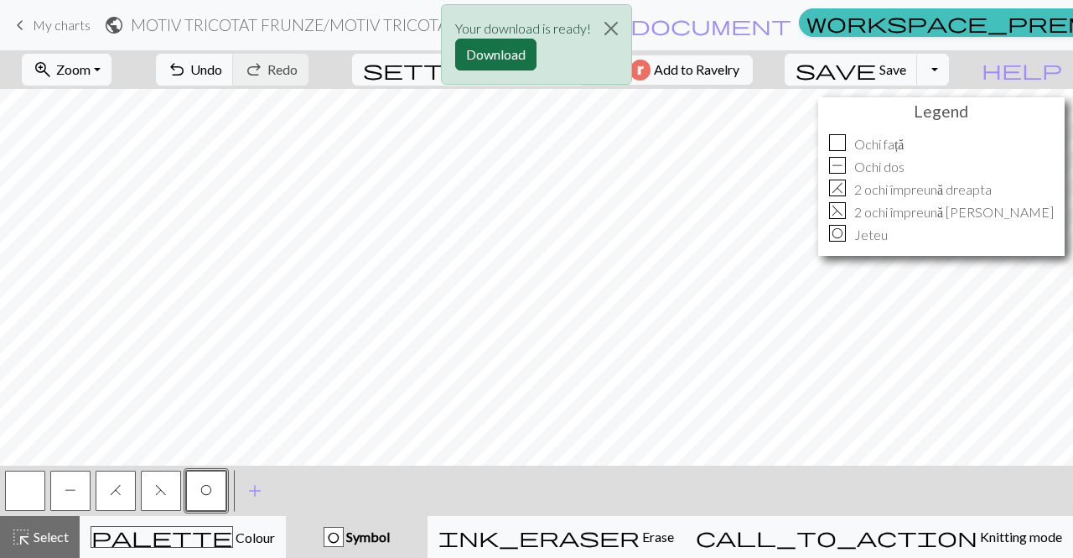
click at [492, 53] on button "Download" at bounding box center [495, 55] width 81 height 32
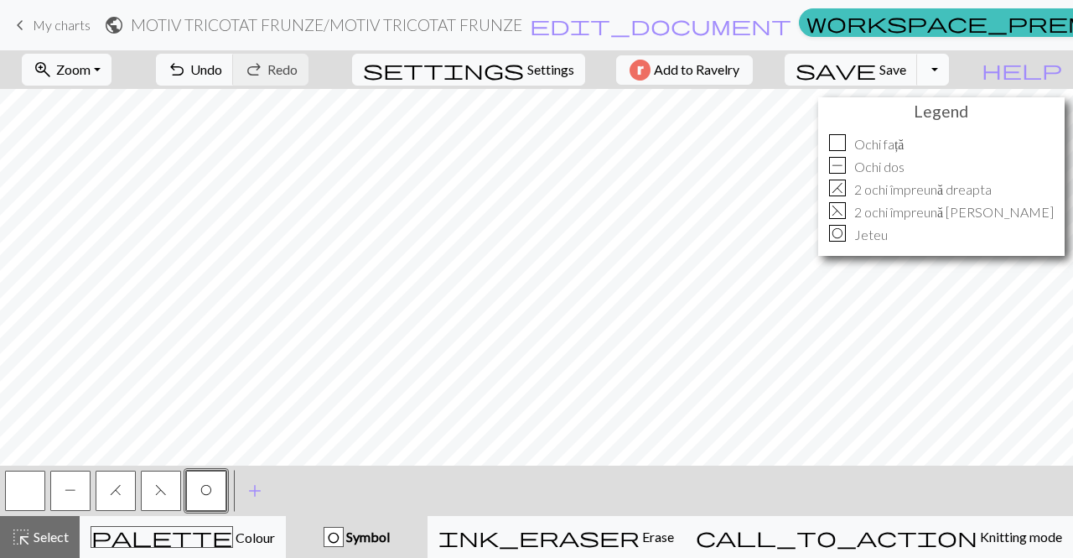
click at [949, 73] on button "Toggle Dropdown" at bounding box center [933, 70] width 32 height 32
click at [943, 112] on button "file_copy Save a copy" at bounding box center [810, 106] width 277 height 27
